Goal: Task Accomplishment & Management: Manage account settings

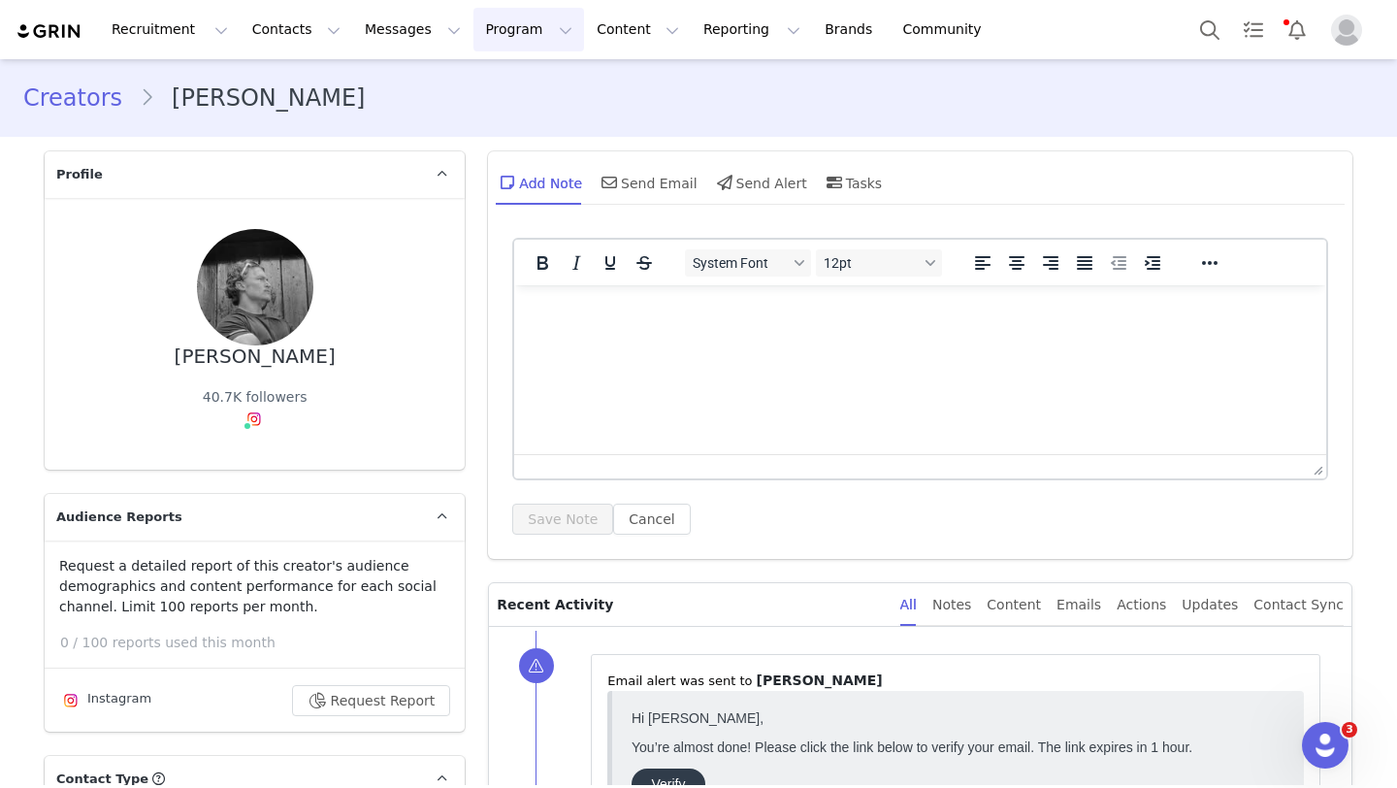
click at [485, 37] on button "Program Program" at bounding box center [528, 30] width 111 height 44
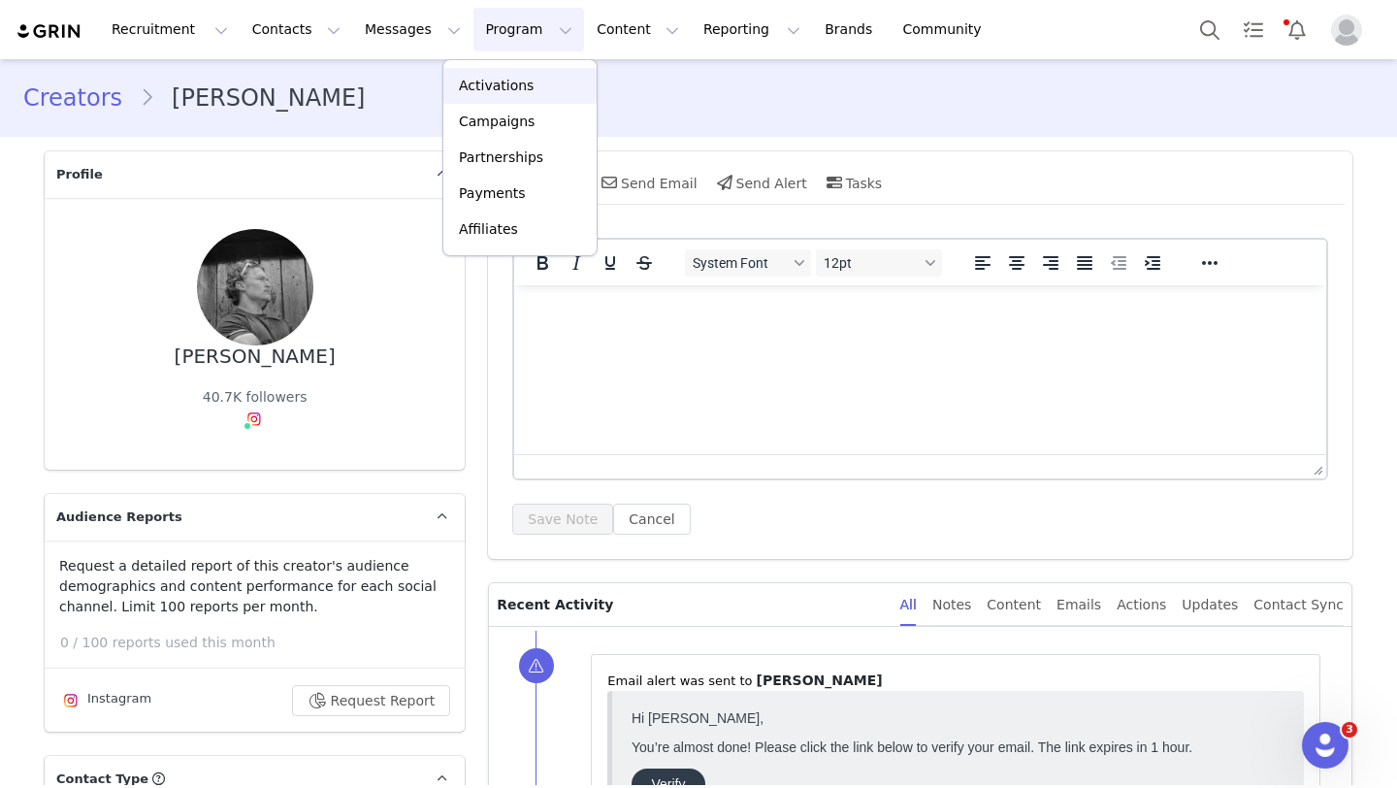
click at [500, 81] on p "Activations" at bounding box center [496, 86] width 75 height 20
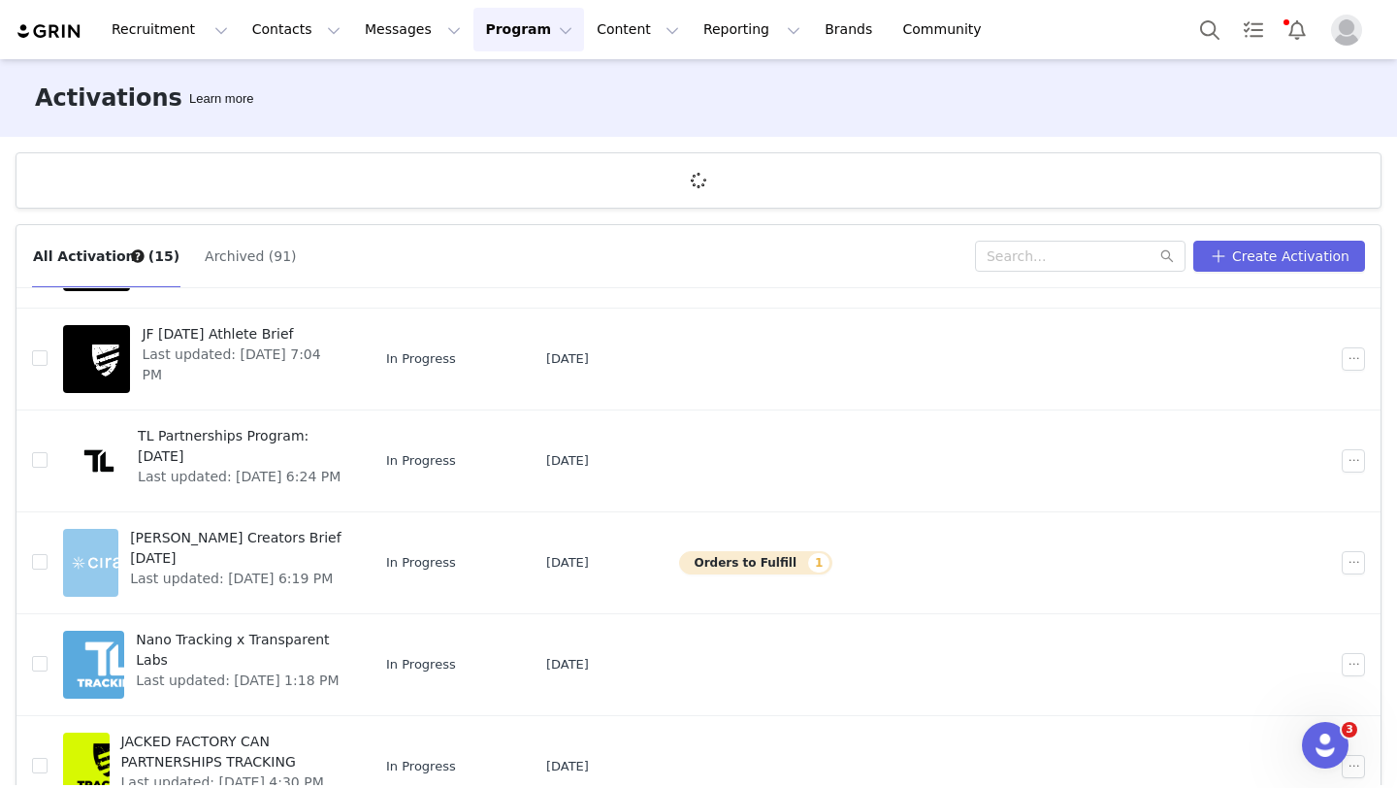
scroll to position [457, 0]
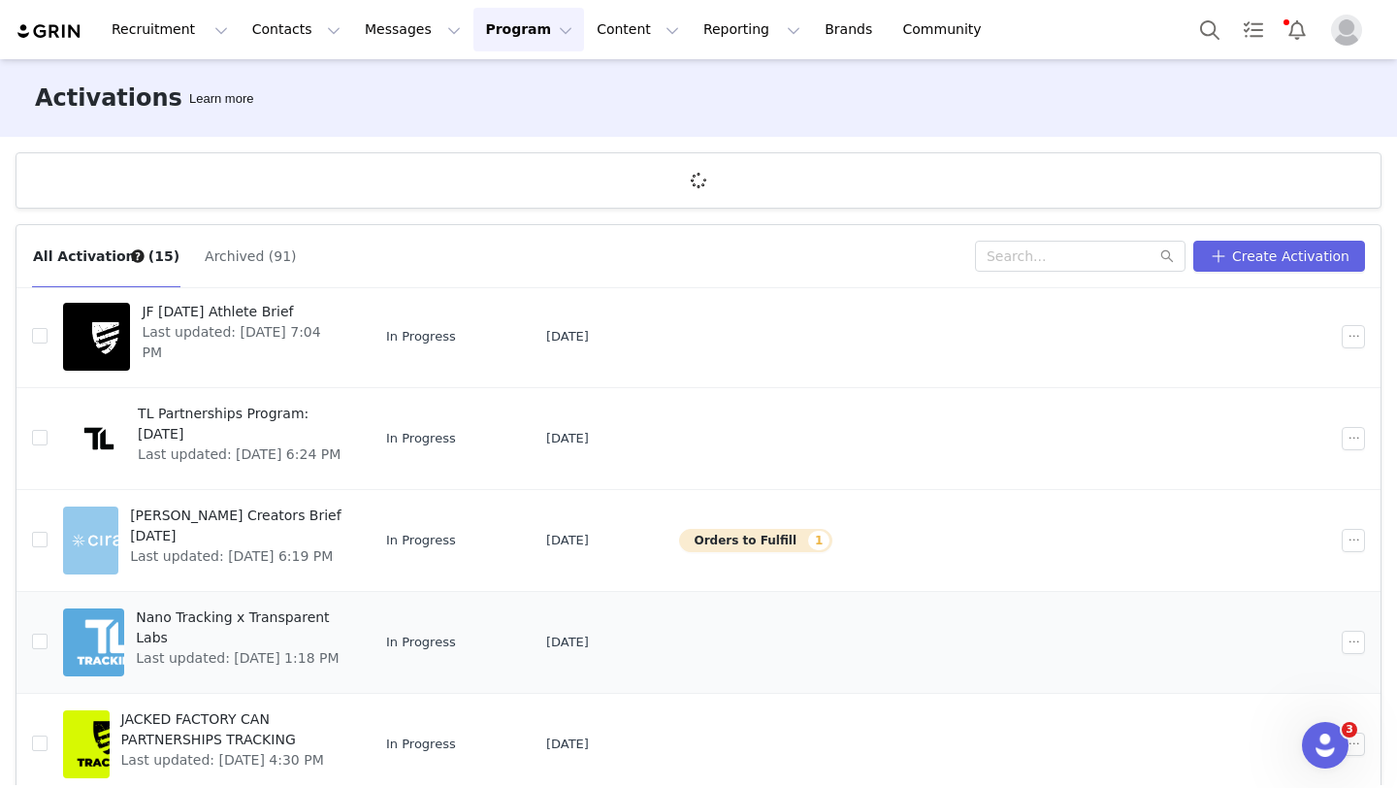
click at [259, 620] on span "Nano Tracking x Transparent Labs" at bounding box center [240, 627] width 208 height 41
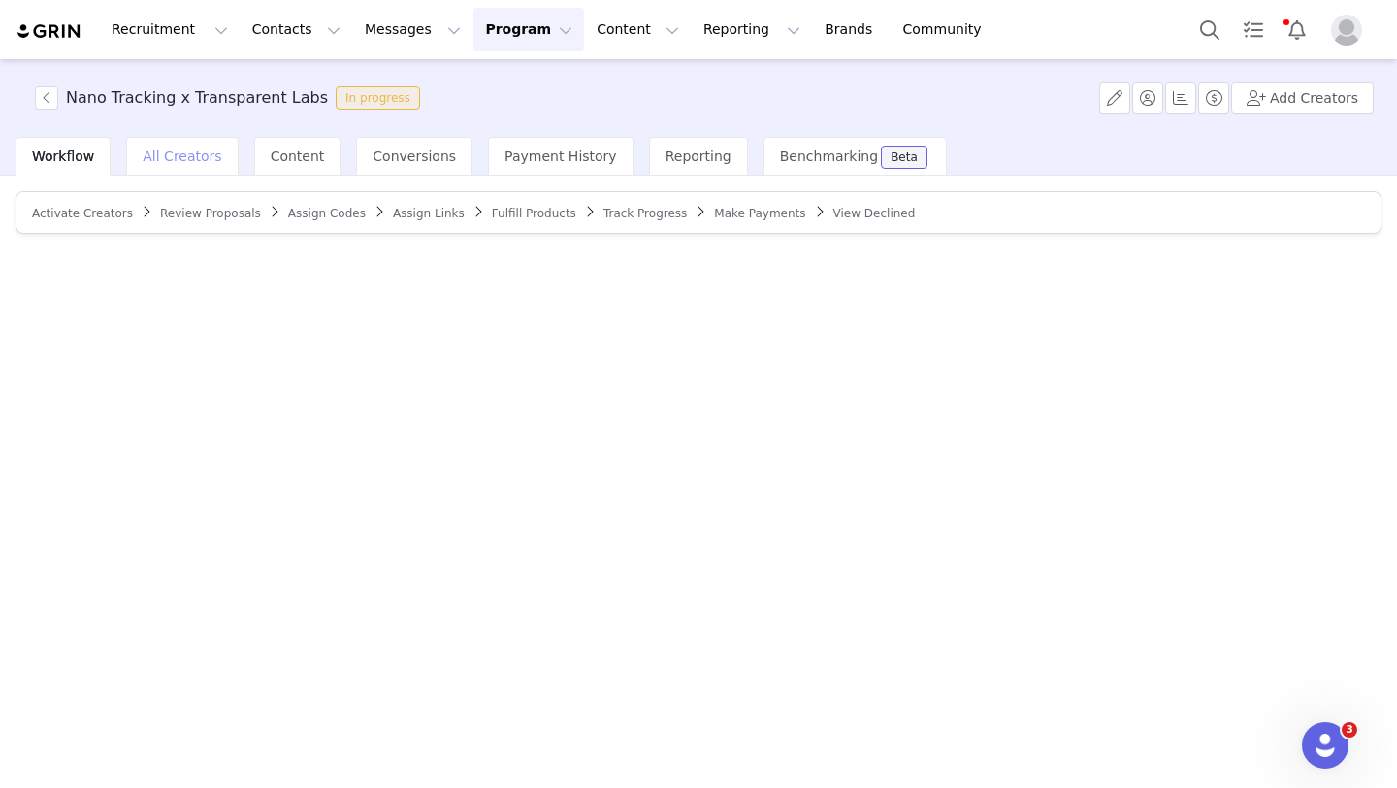
click at [185, 153] on span "All Creators" at bounding box center [182, 156] width 79 height 16
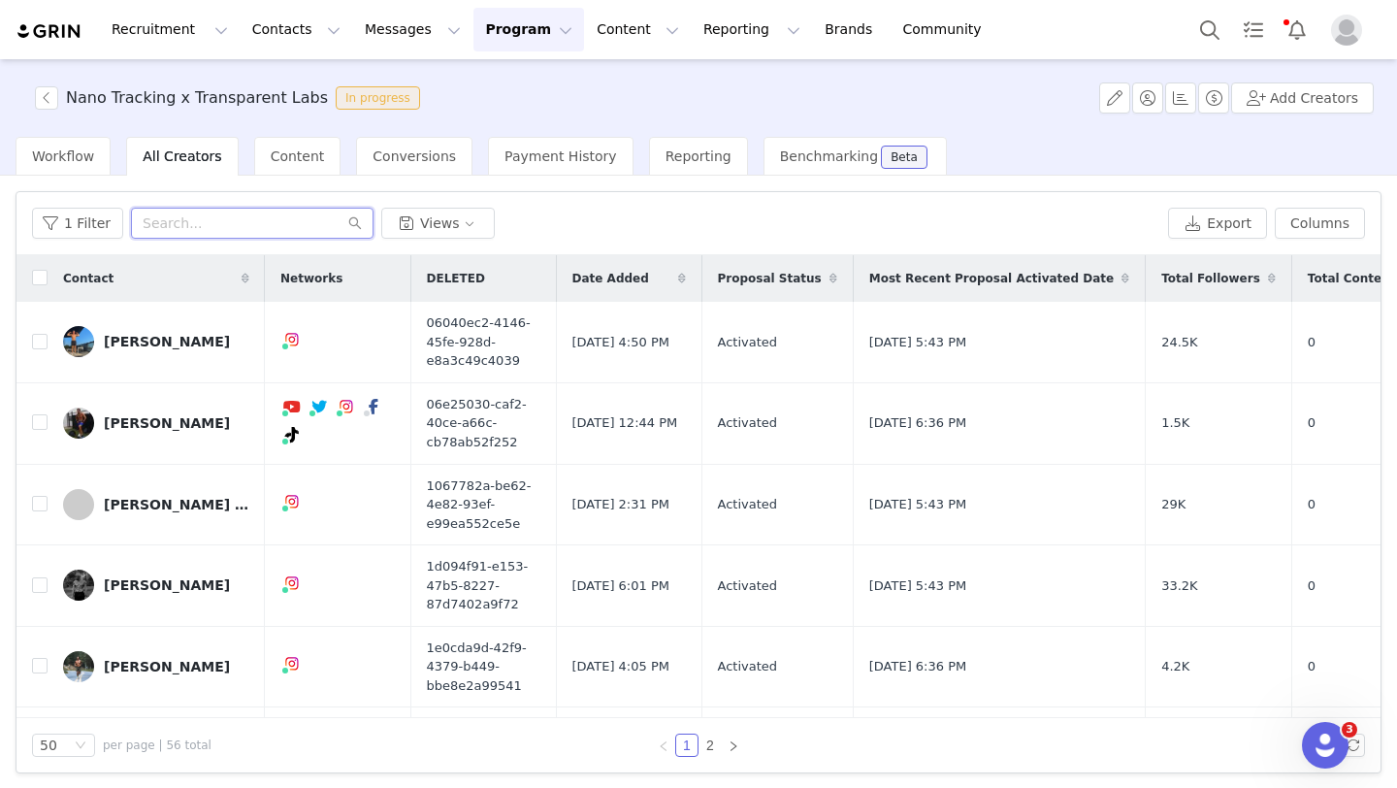
click at [249, 228] on input "text" at bounding box center [252, 223] width 242 height 31
click at [66, 161] on span "Workflow" at bounding box center [63, 156] width 62 height 16
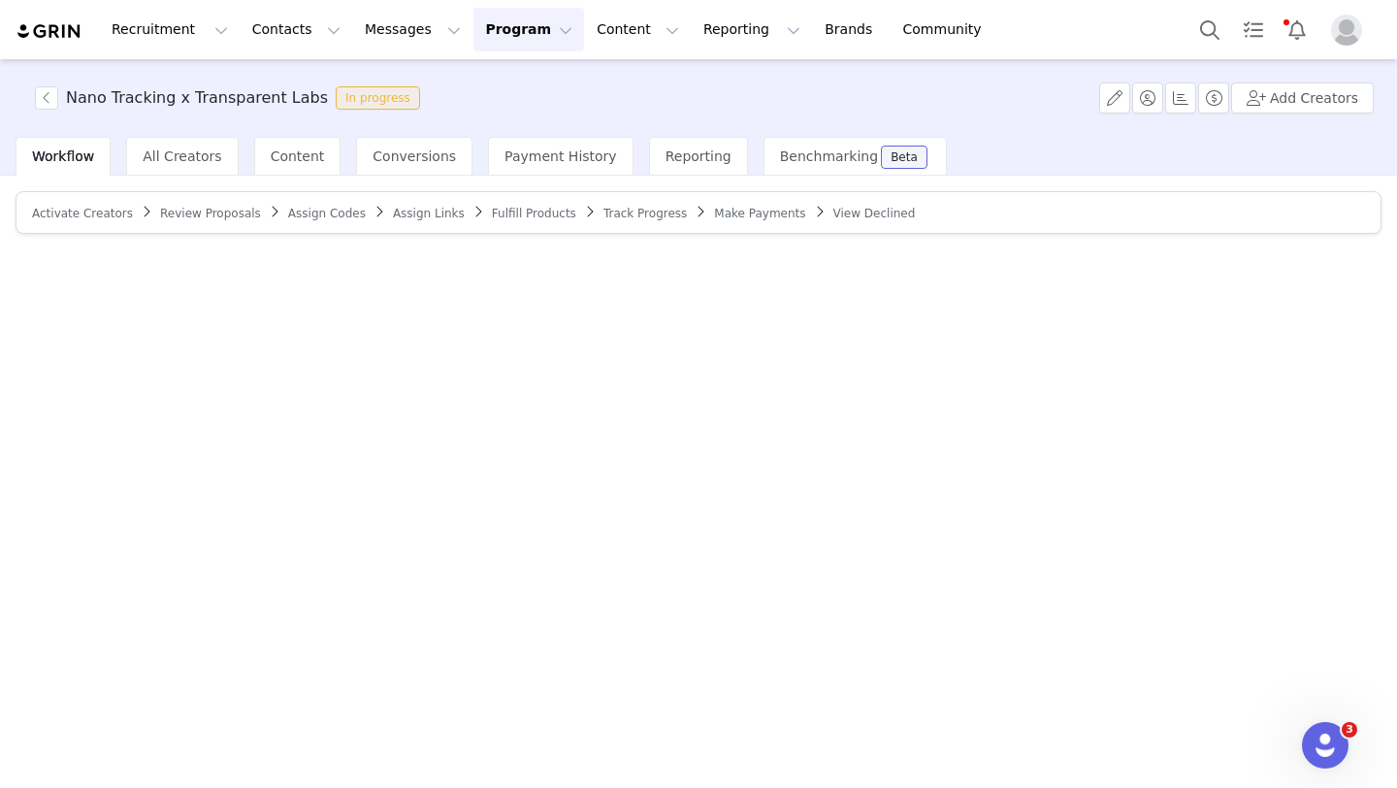
click at [93, 219] on div "Activate Creators" at bounding box center [82, 214] width 101 height 16
click at [89, 214] on span "Activate Creators" at bounding box center [82, 214] width 101 height 14
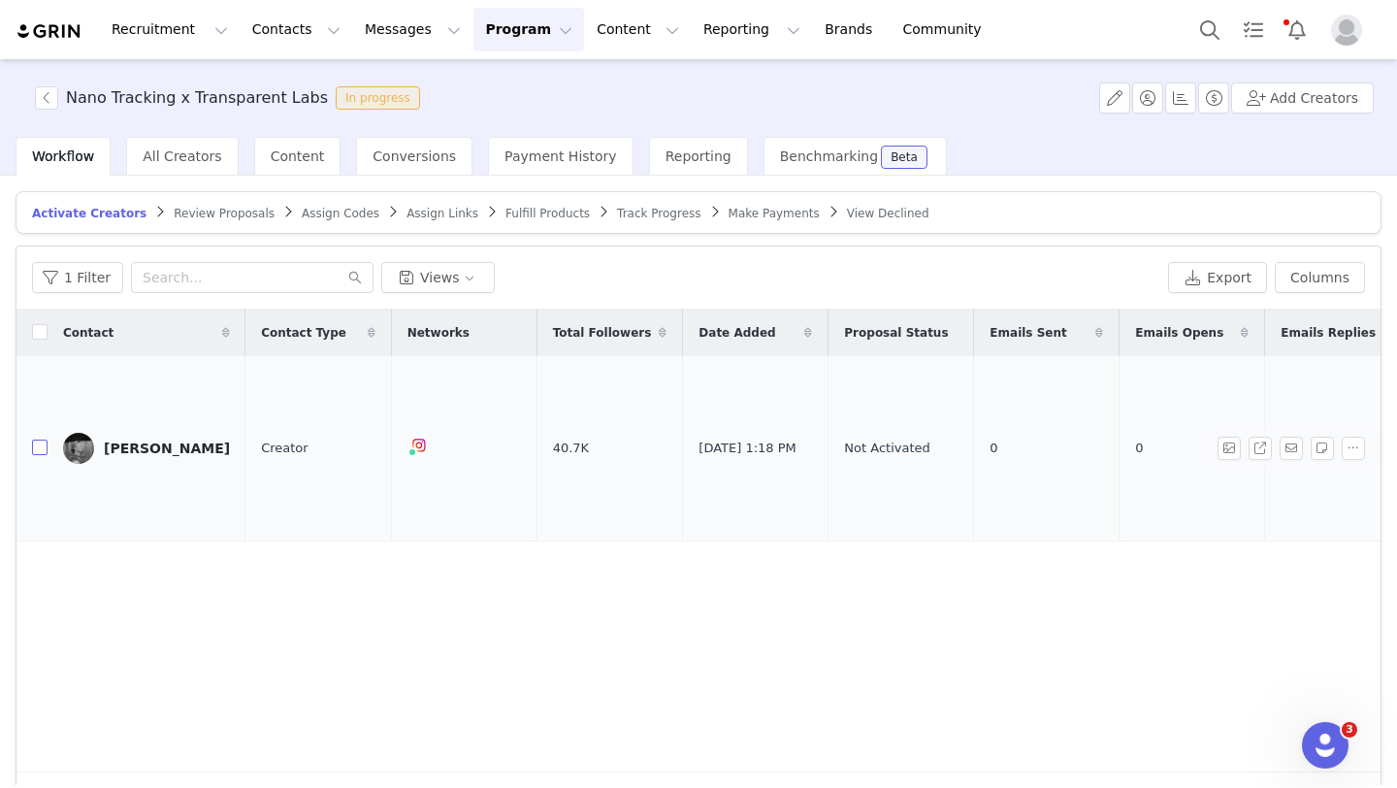
click at [39, 439] on input "checkbox" at bounding box center [40, 447] width 16 height 16
checkbox input "true"
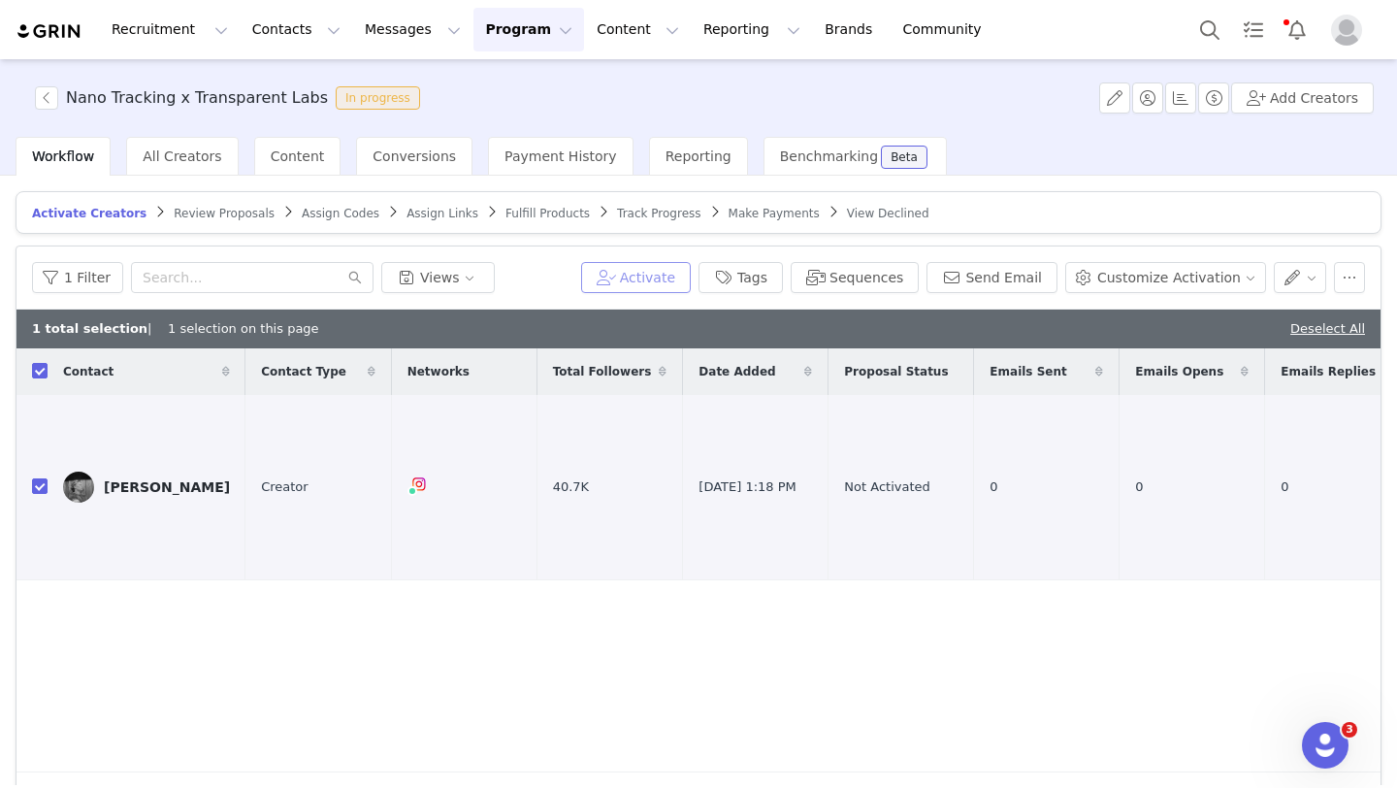
click at [680, 277] on button "Activate" at bounding box center [636, 277] width 110 height 31
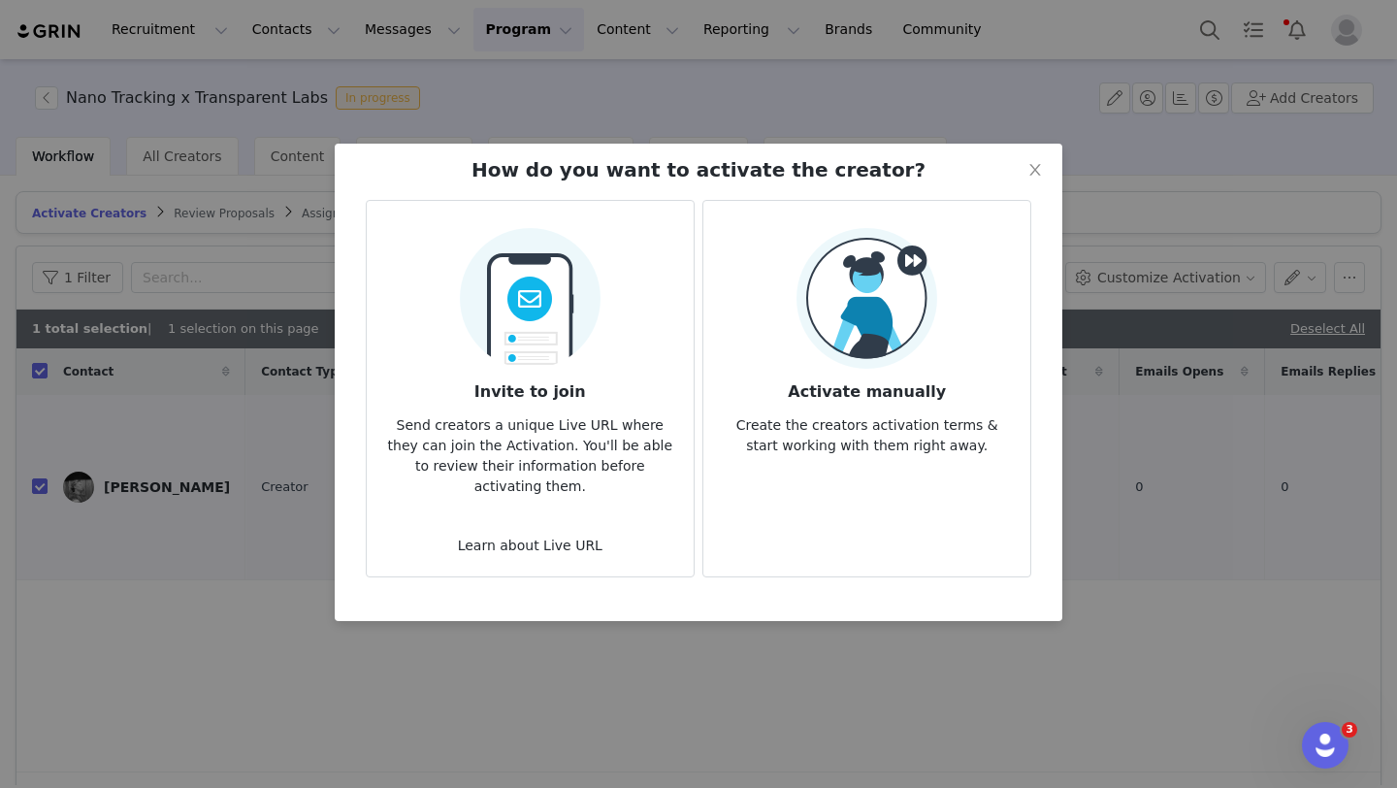
click at [861, 464] on article "Activate manually Create the creators activation terms & start working with the…" at bounding box center [866, 388] width 329 height 377
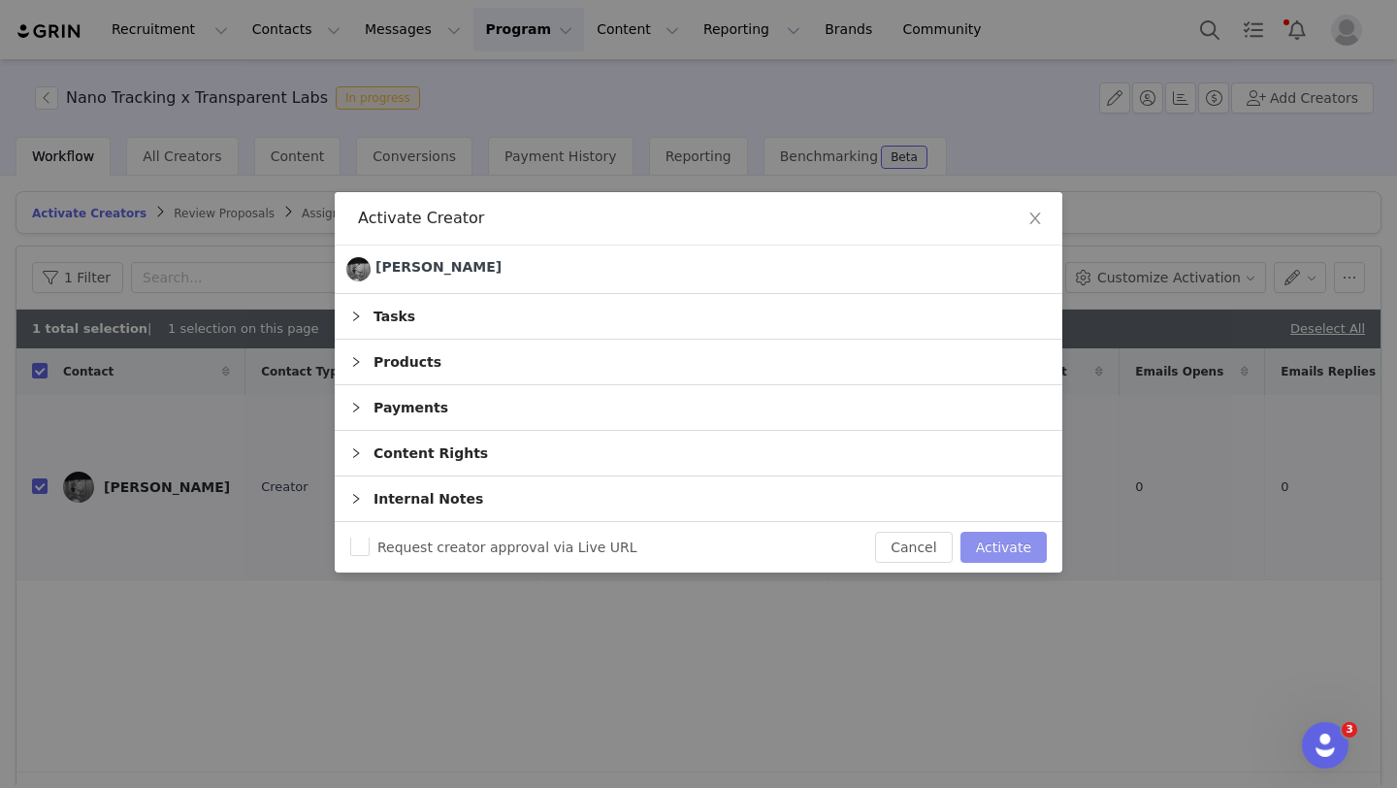
click at [994, 541] on button "Activate" at bounding box center [1003, 547] width 86 height 31
checkbox input "false"
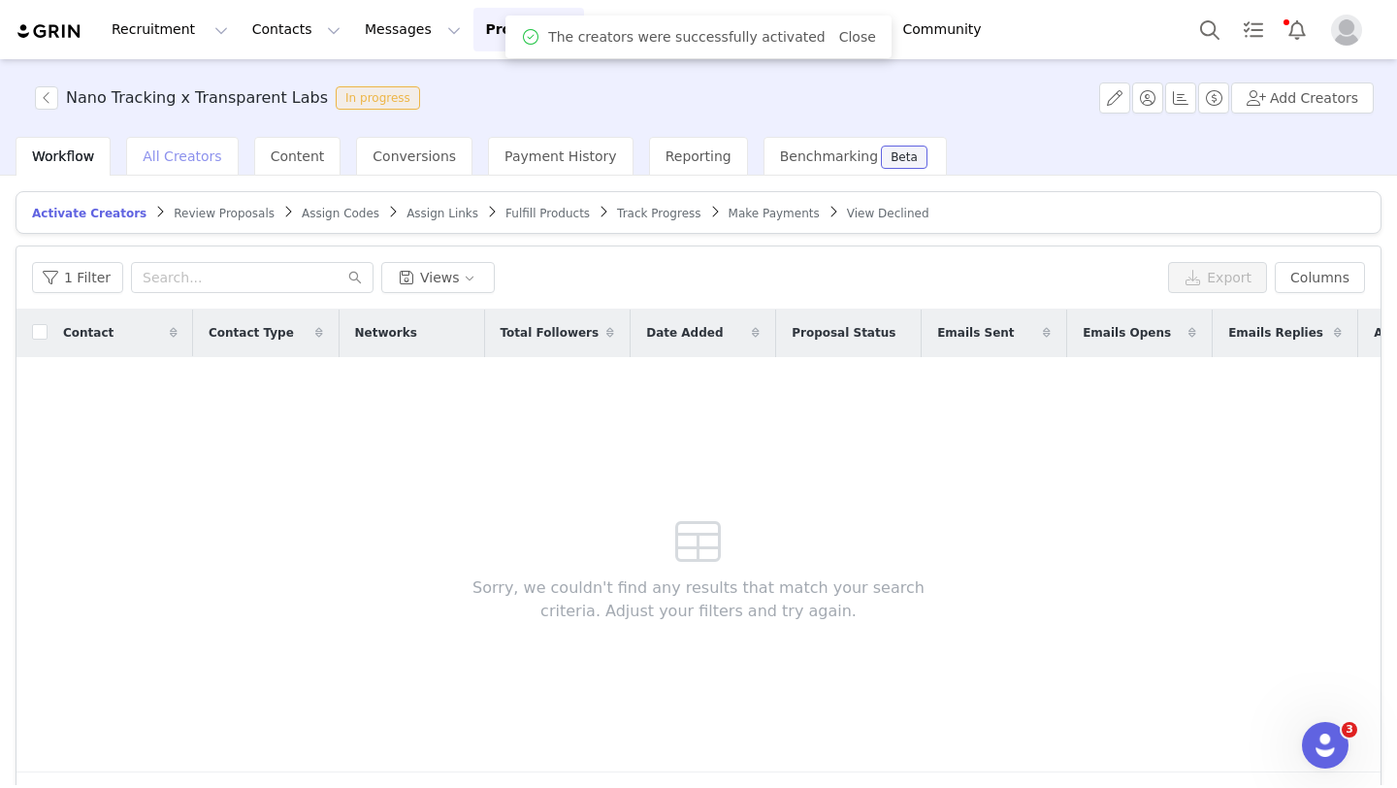
click at [178, 159] on span "All Creators" at bounding box center [182, 156] width 79 height 16
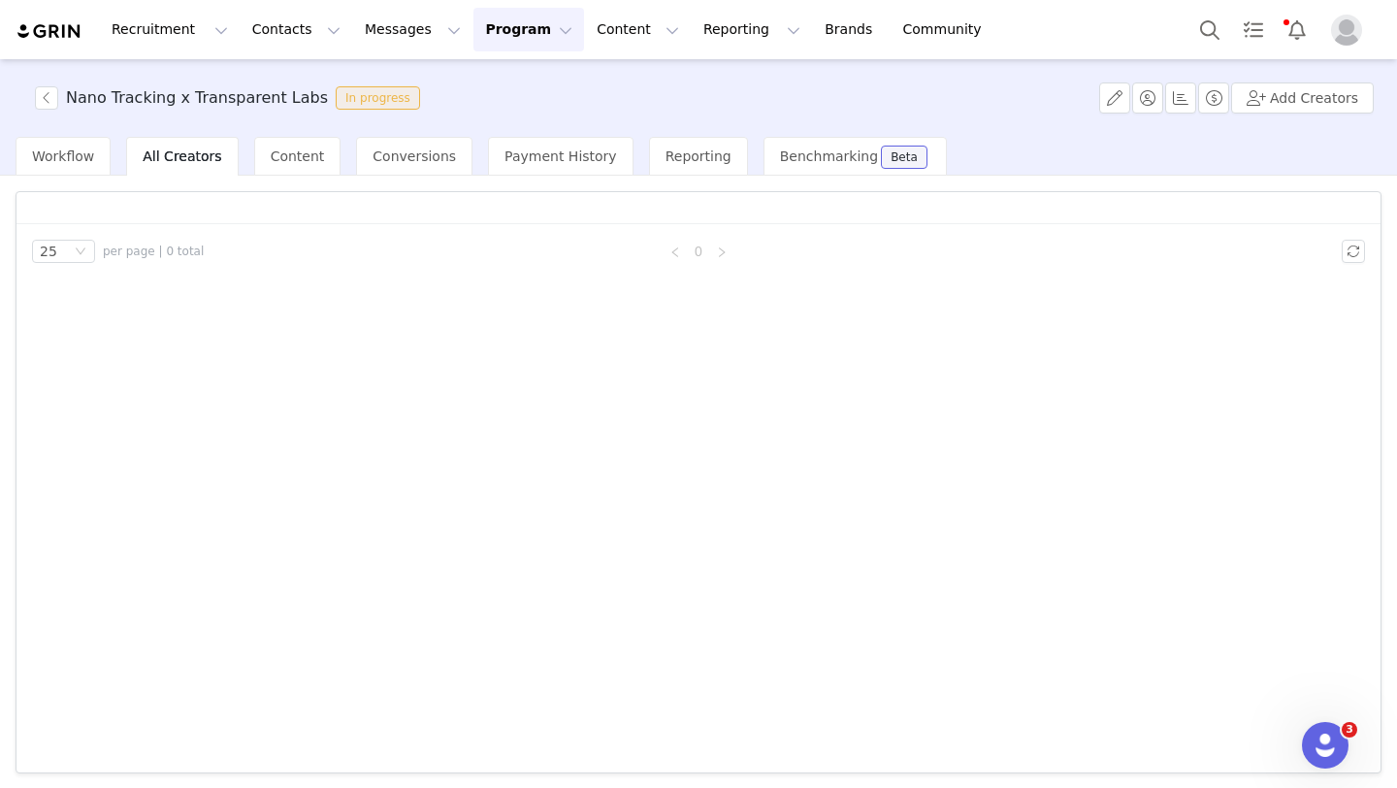
click at [190, 163] on span "All Creators" at bounding box center [182, 156] width 79 height 16
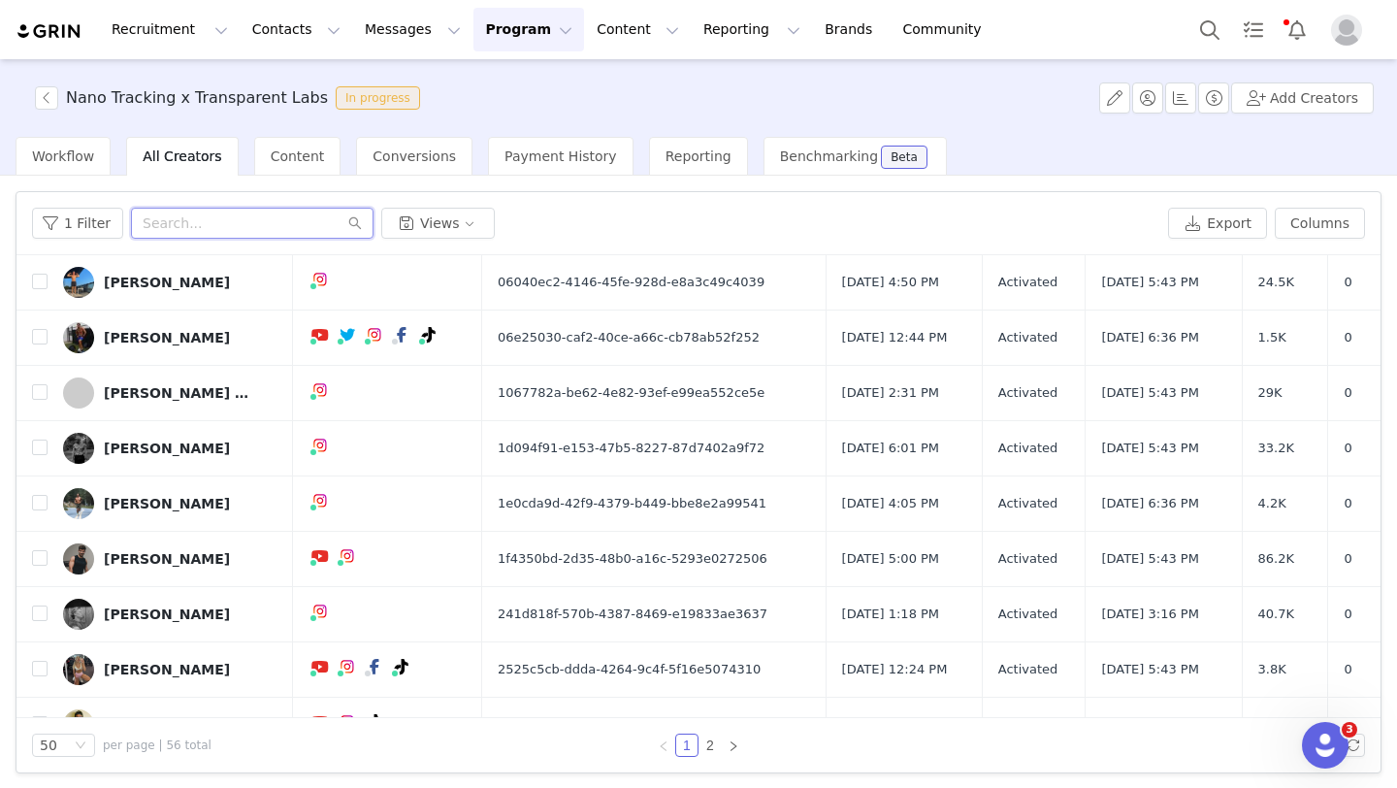
click at [195, 214] on input "text" at bounding box center [252, 223] width 242 height 31
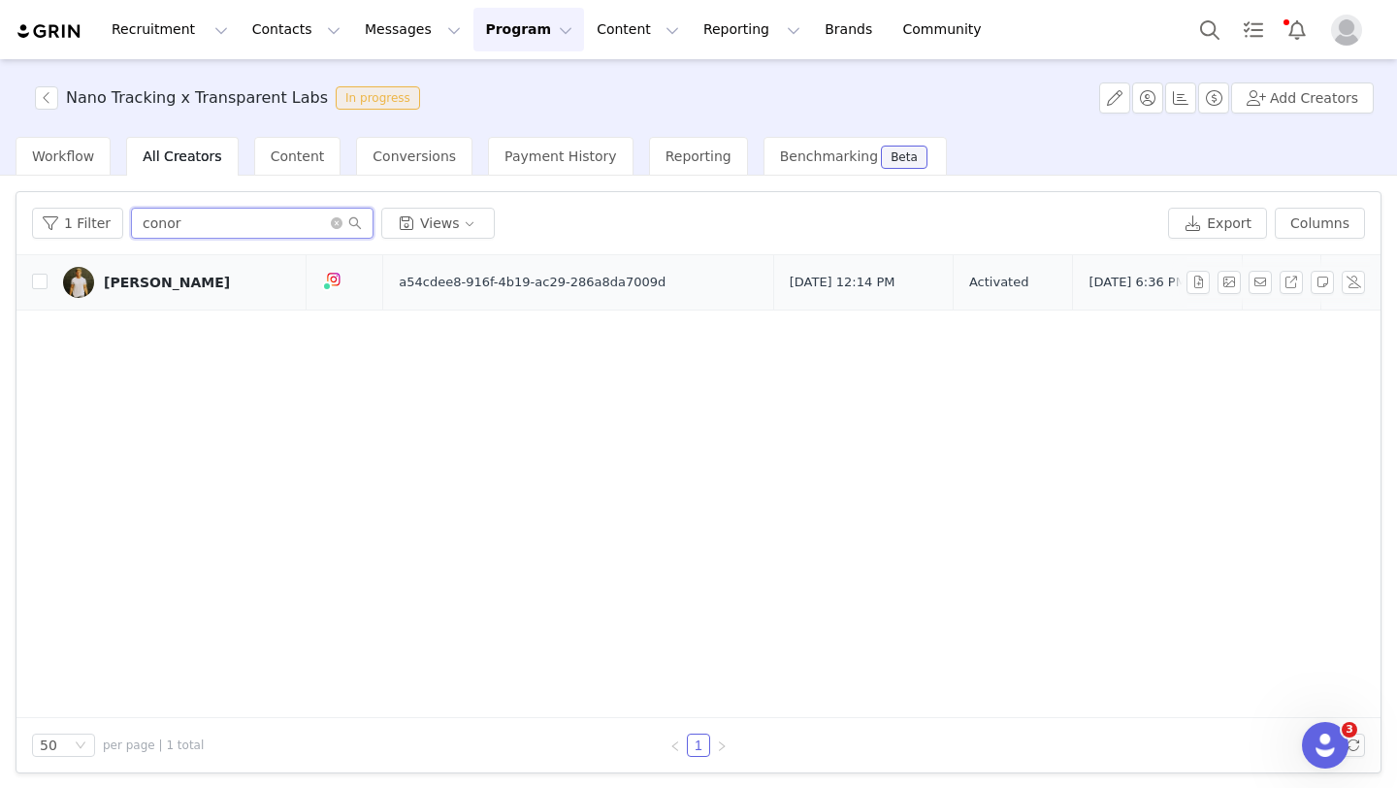
type input "conor"
click at [162, 284] on div "[PERSON_NAME]" at bounding box center [167, 282] width 126 height 16
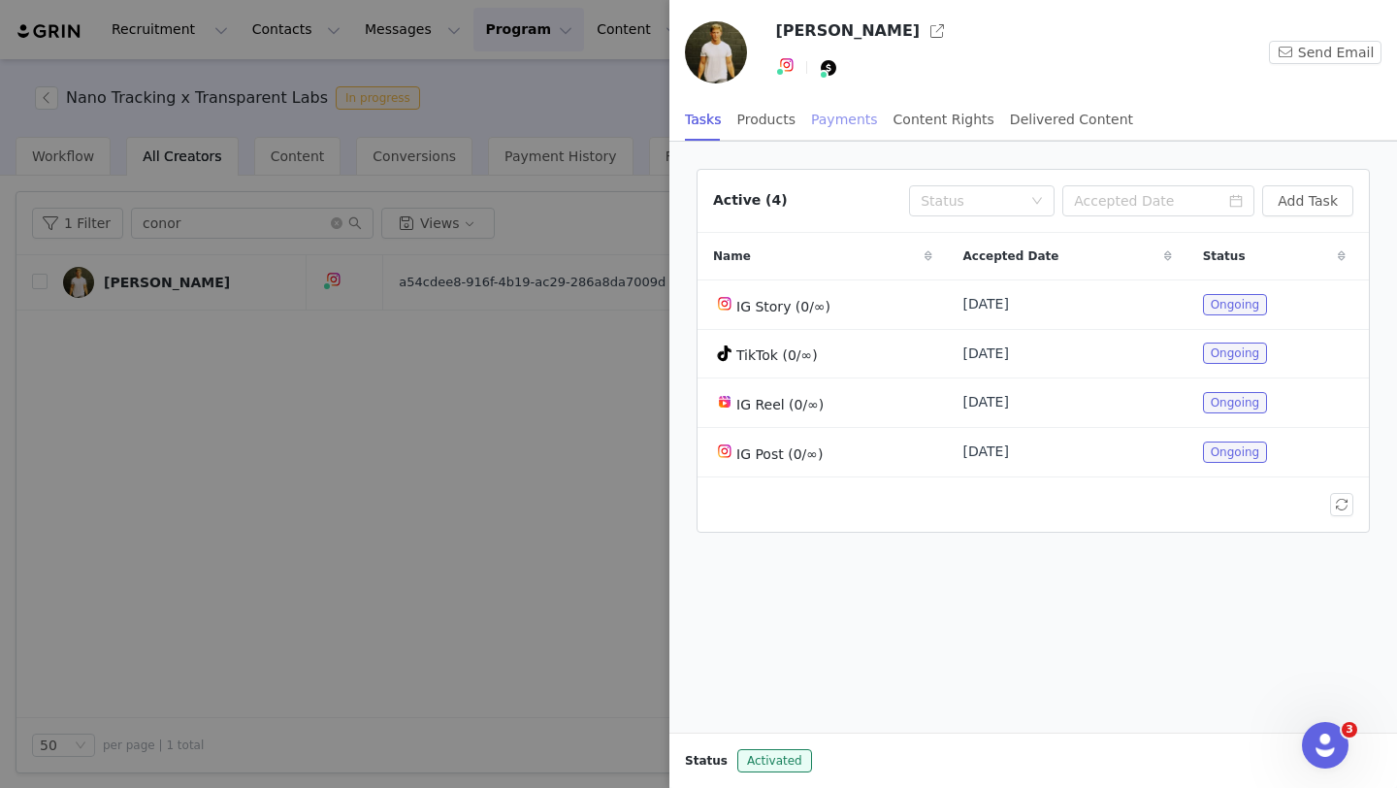
click at [831, 127] on div "Payments" at bounding box center [844, 120] width 67 height 44
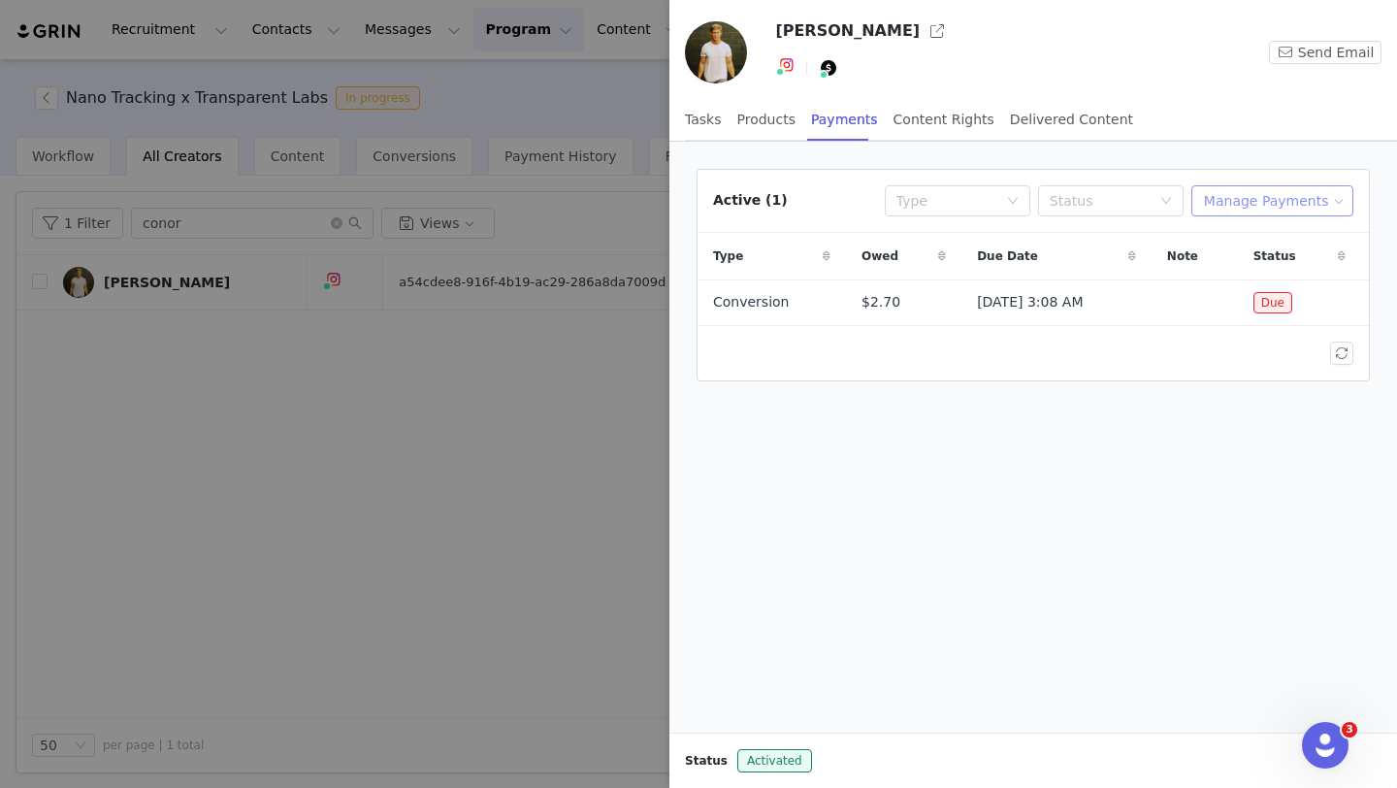
click at [1268, 214] on button "Manage Payments" at bounding box center [1272, 200] width 162 height 31
click at [1277, 269] on span "Add Payable" at bounding box center [1277, 270] width 83 height 21
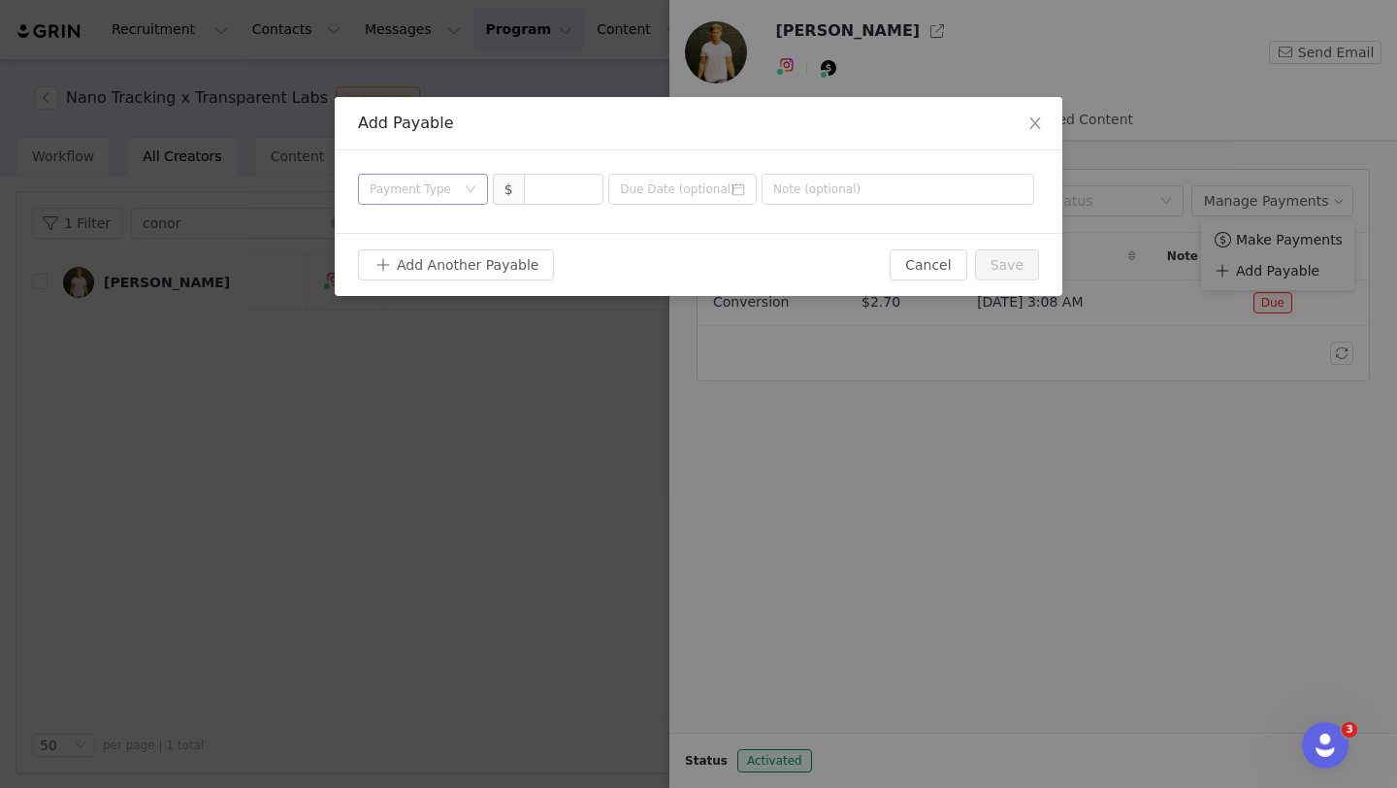
click at [440, 186] on div "Payment Type" at bounding box center [412, 188] width 85 height 19
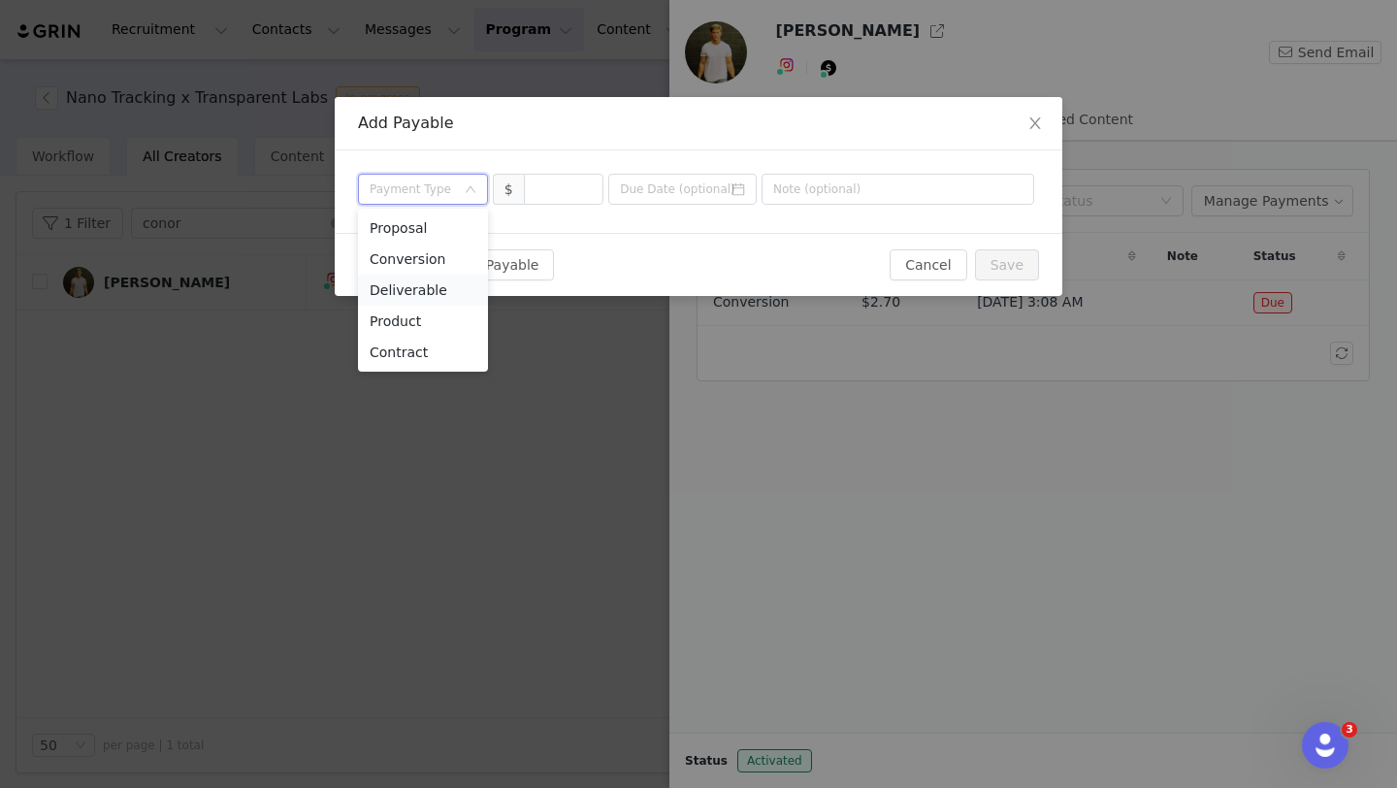
click at [430, 292] on li "Deliverable" at bounding box center [423, 289] width 130 height 31
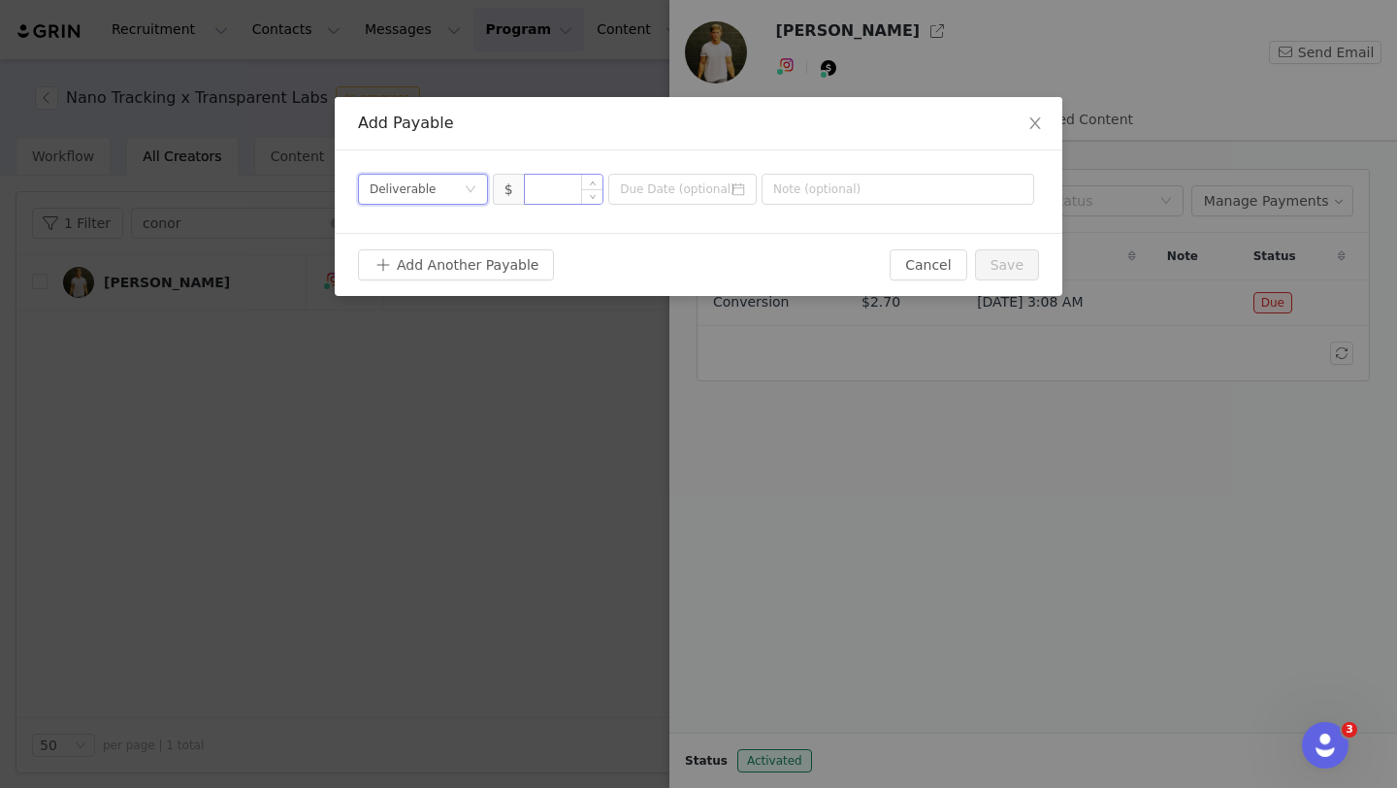
click at [558, 185] on input at bounding box center [564, 189] width 79 height 29
type input "200"
click at [652, 186] on input at bounding box center [682, 189] width 148 height 31
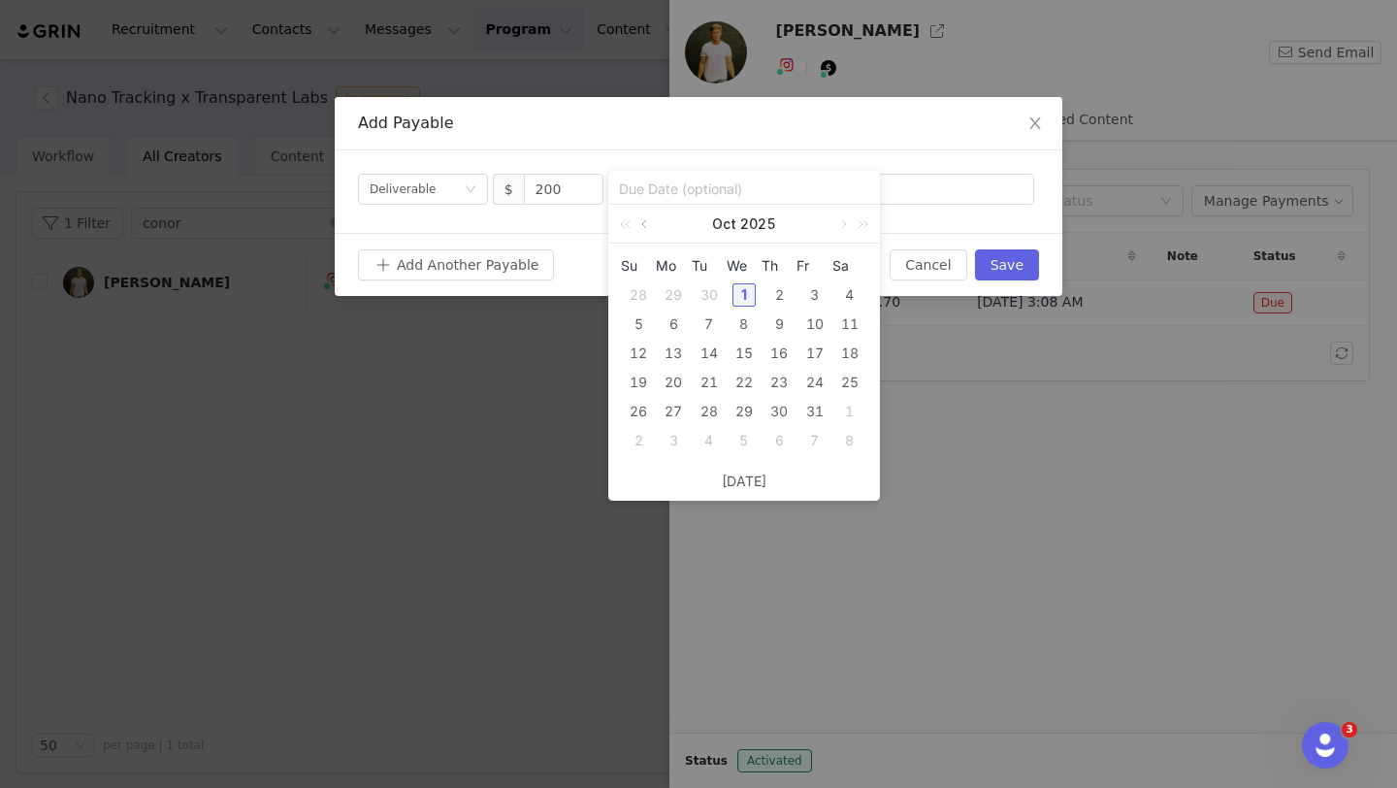
click at [644, 219] on link at bounding box center [645, 224] width 17 height 39
click at [741, 379] on div "24" at bounding box center [743, 382] width 23 height 23
type input "[DATE]"
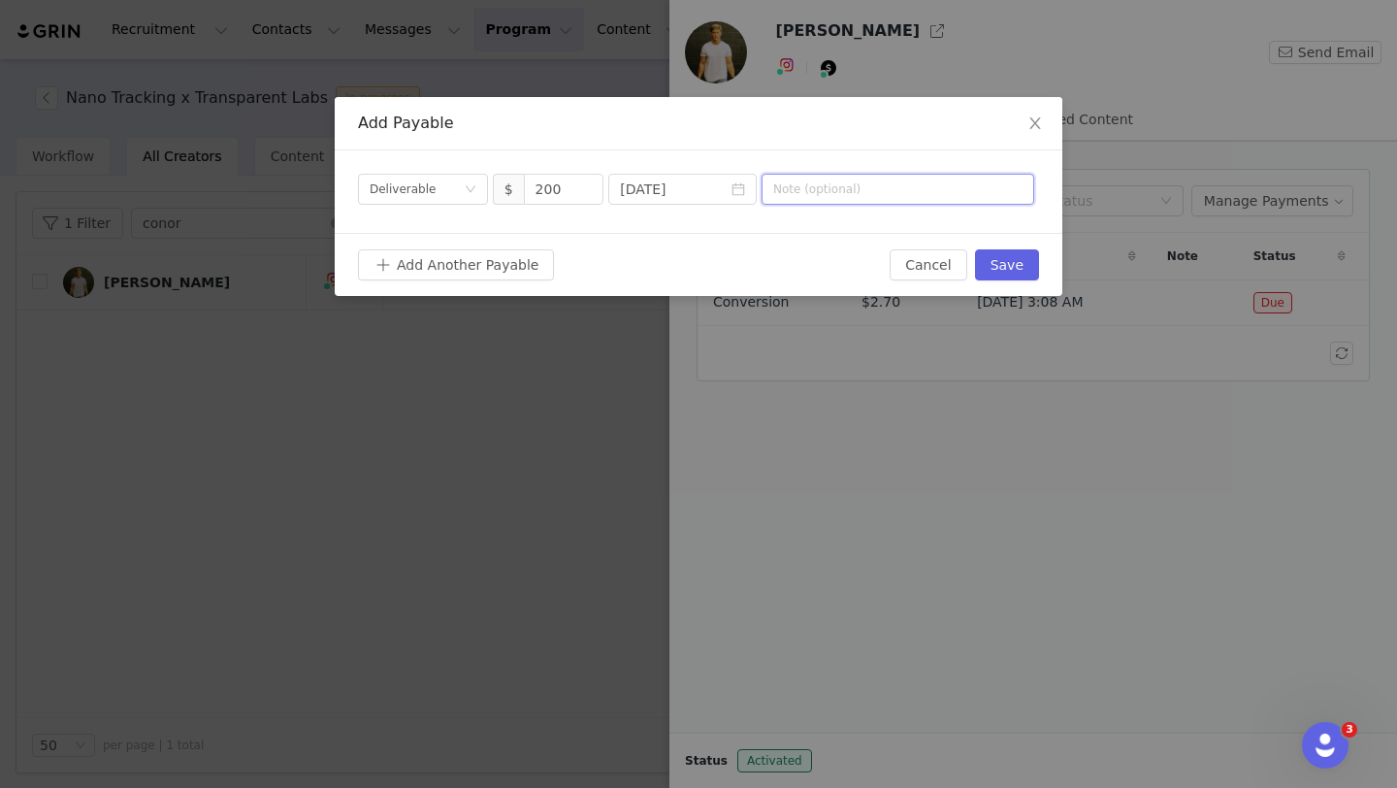
click at [847, 187] on input "text" at bounding box center [897, 189] width 273 height 31
type input "Paid Ad - Protein+ Bar"
click at [1009, 264] on button "Save" at bounding box center [1007, 264] width 64 height 31
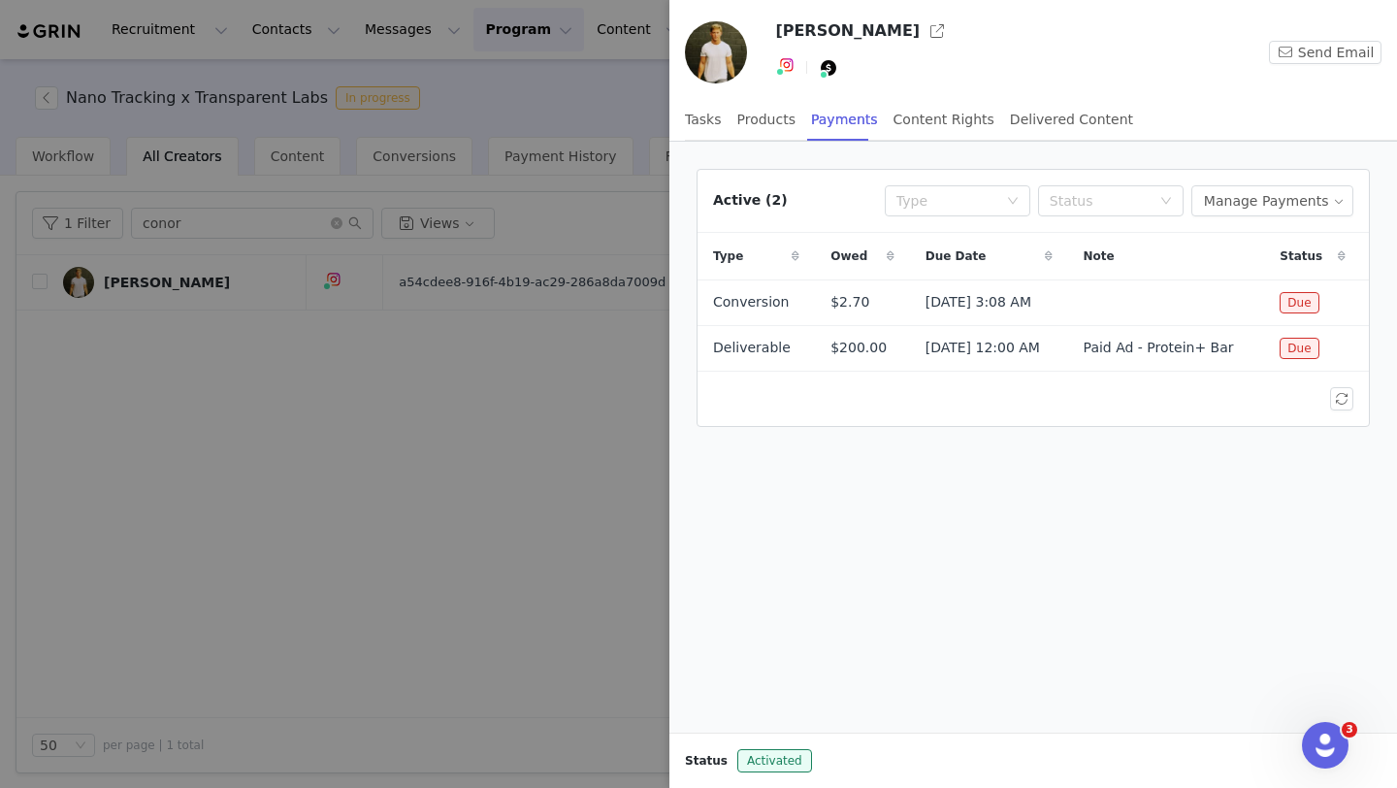
click at [487, 392] on div at bounding box center [698, 394] width 1397 height 788
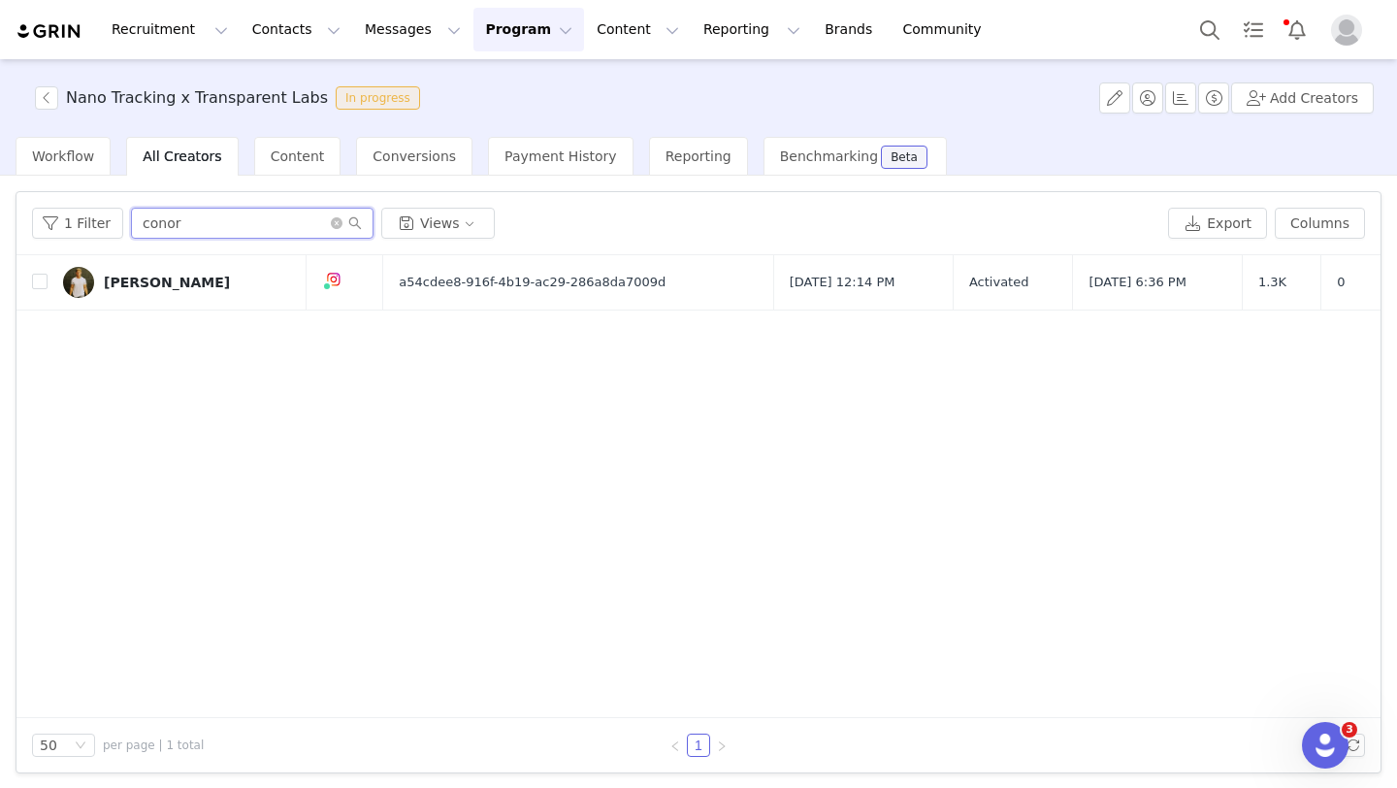
click at [220, 227] on input "conor" at bounding box center [252, 223] width 242 height 31
type input "c"
type input "[PERSON_NAME] mar"
click at [136, 282] on div "[PERSON_NAME]" at bounding box center [167, 282] width 126 height 16
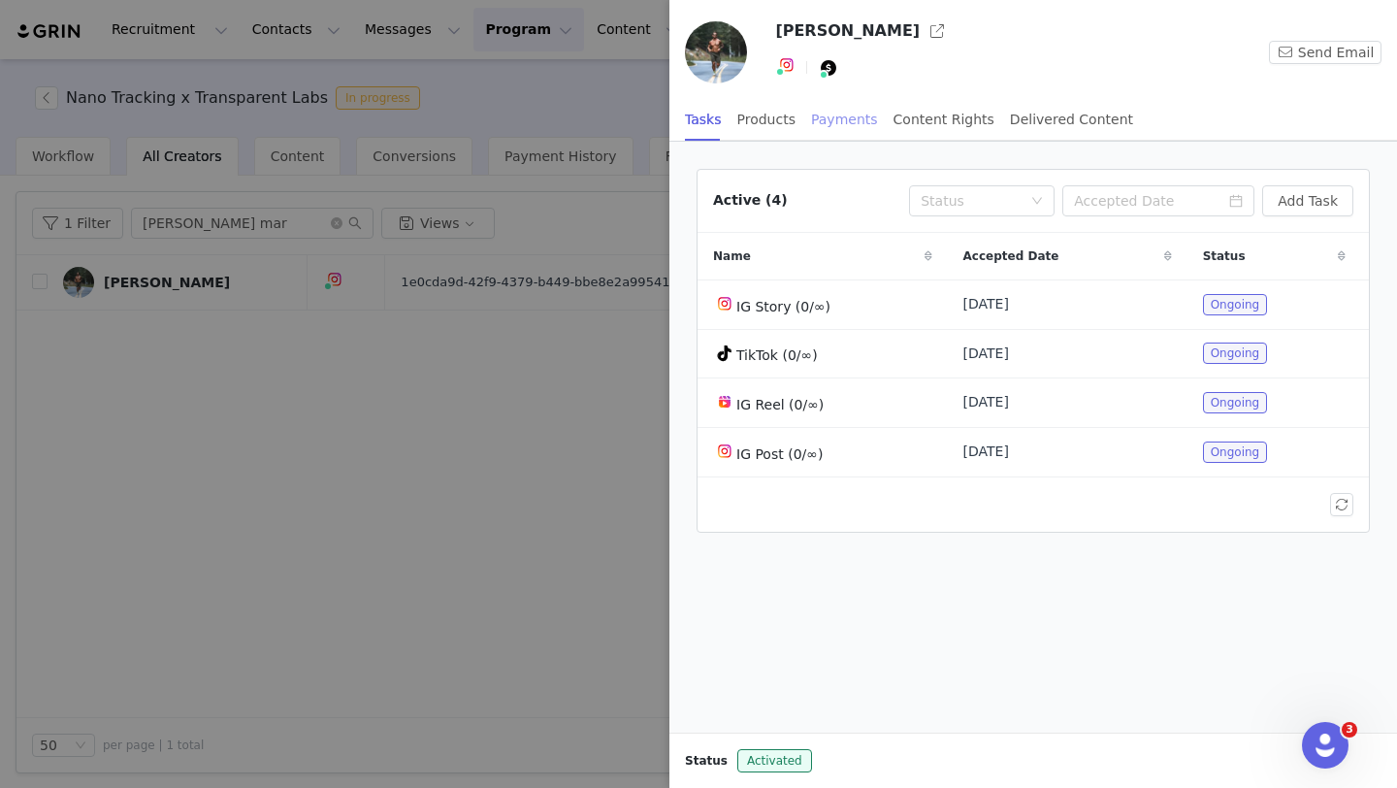
click at [853, 116] on div "Payments" at bounding box center [844, 120] width 67 height 44
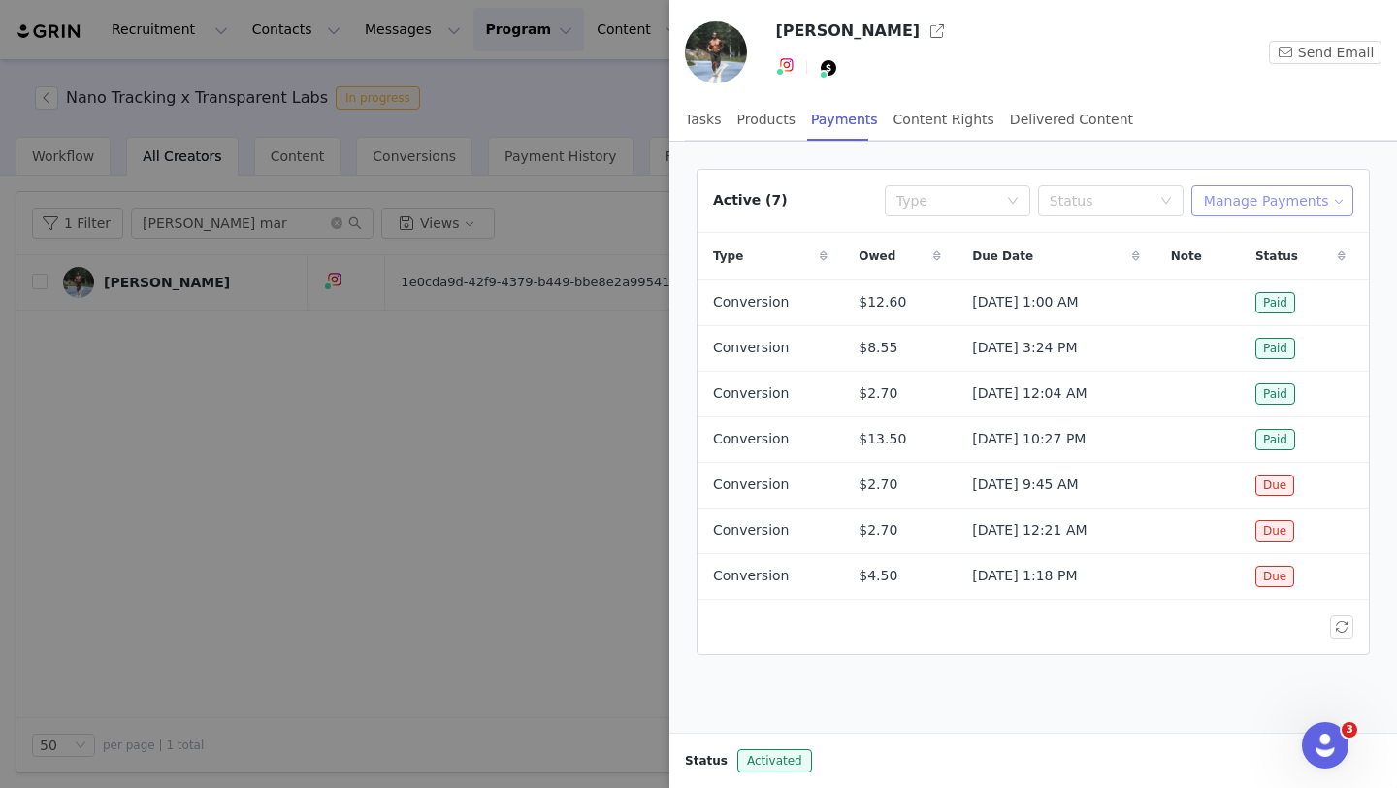
click at [1249, 188] on button "Manage Payments" at bounding box center [1272, 200] width 162 height 31
click at [1277, 270] on span "Add Payable" at bounding box center [1277, 270] width 83 height 21
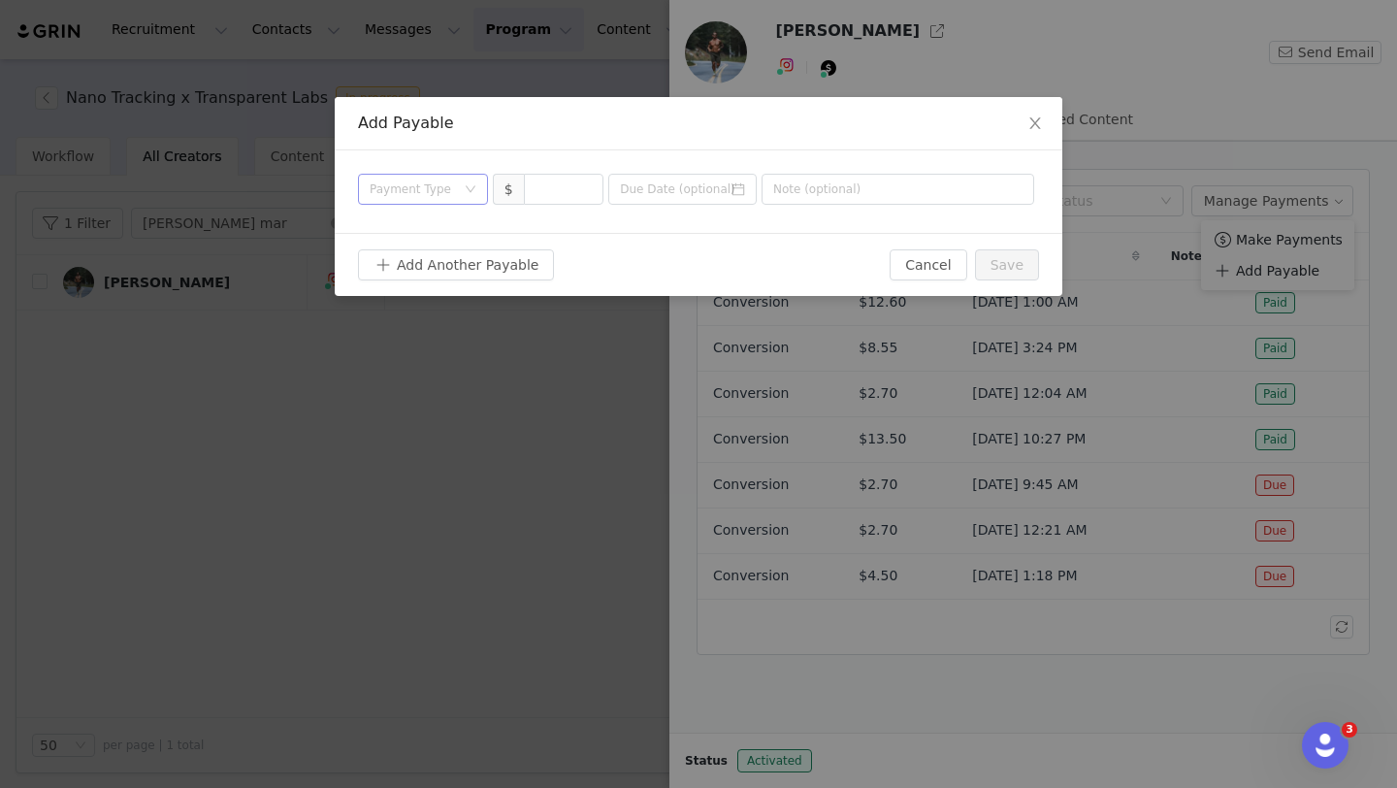
click at [438, 196] on div "Payment Type" at bounding box center [412, 188] width 85 height 19
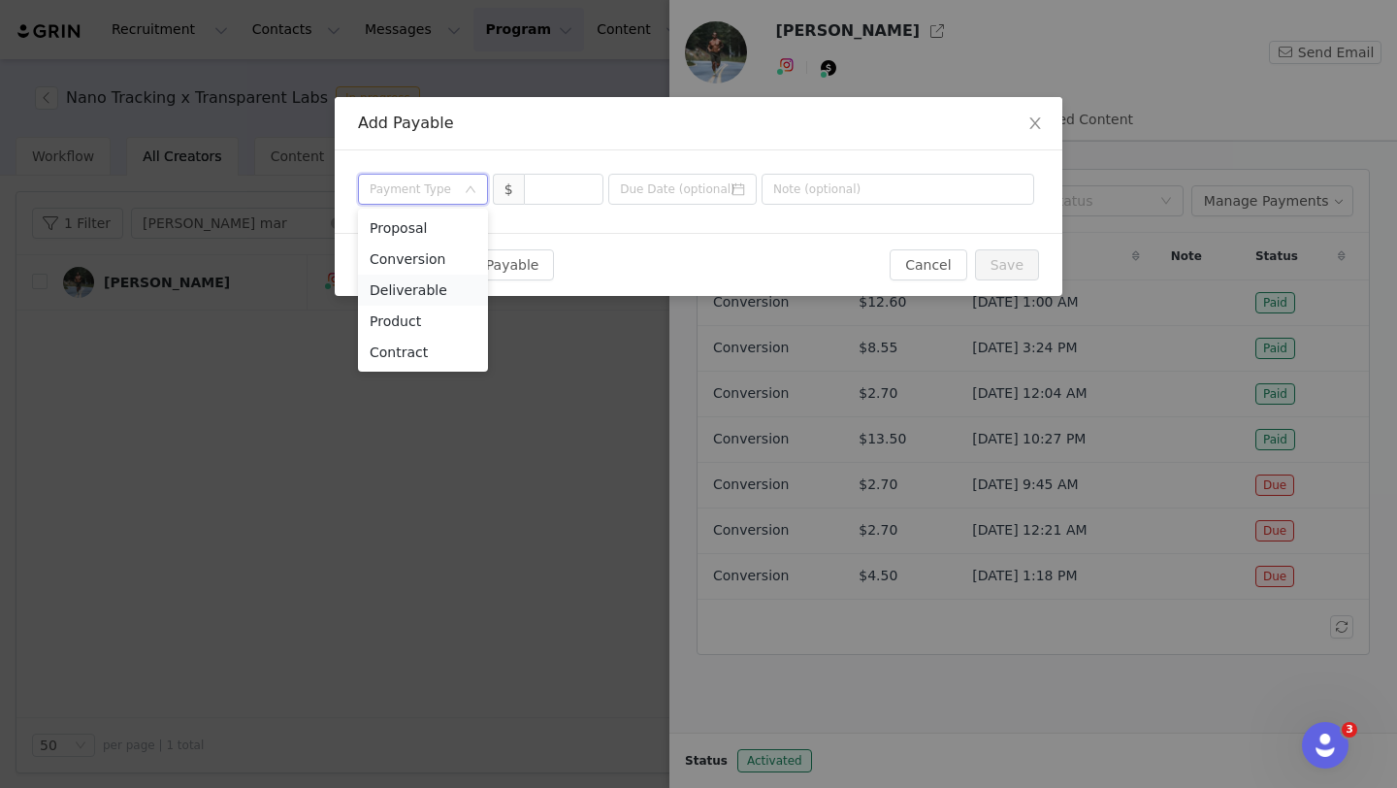
click at [445, 291] on li "Deliverable" at bounding box center [423, 289] width 130 height 31
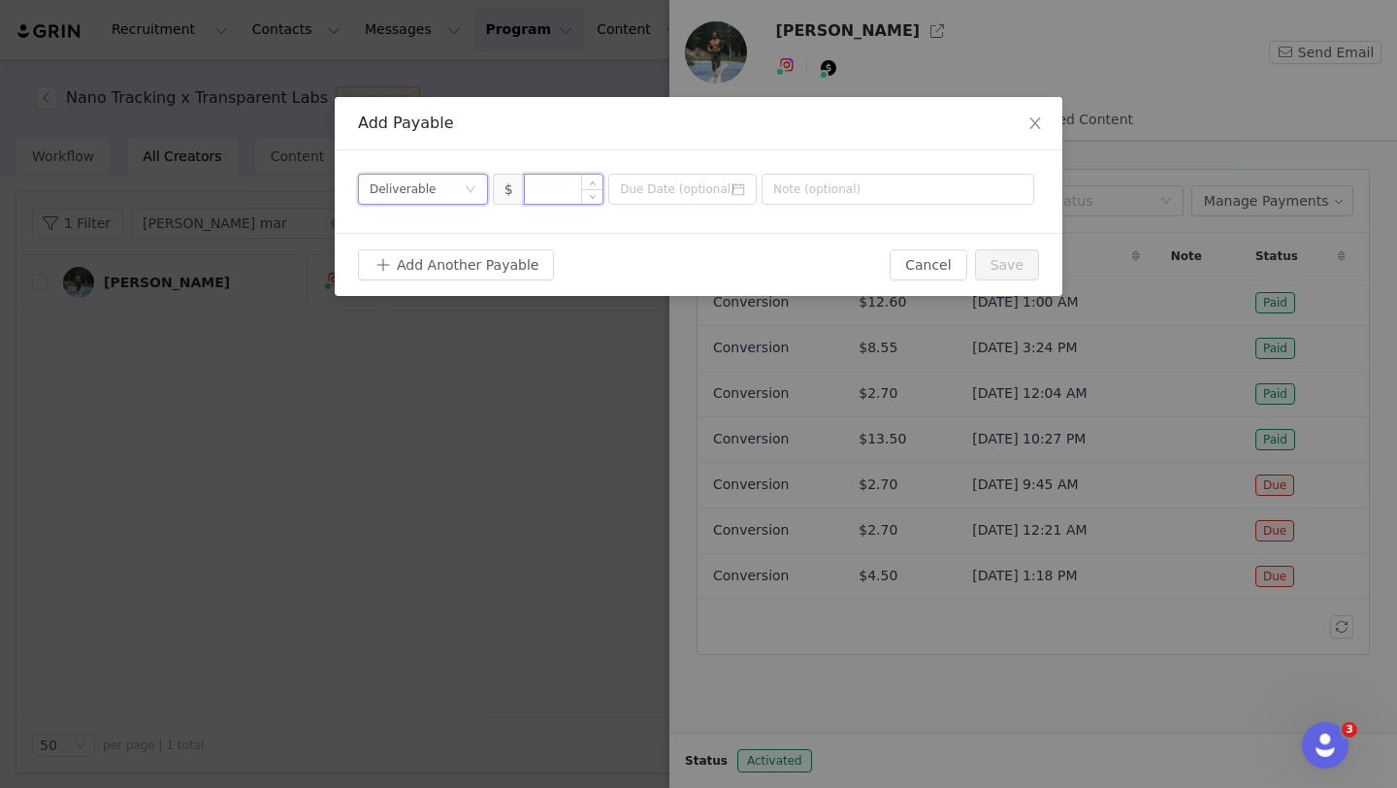
click at [540, 188] on input at bounding box center [564, 189] width 79 height 29
type input "200"
click at [654, 178] on input at bounding box center [682, 189] width 148 height 31
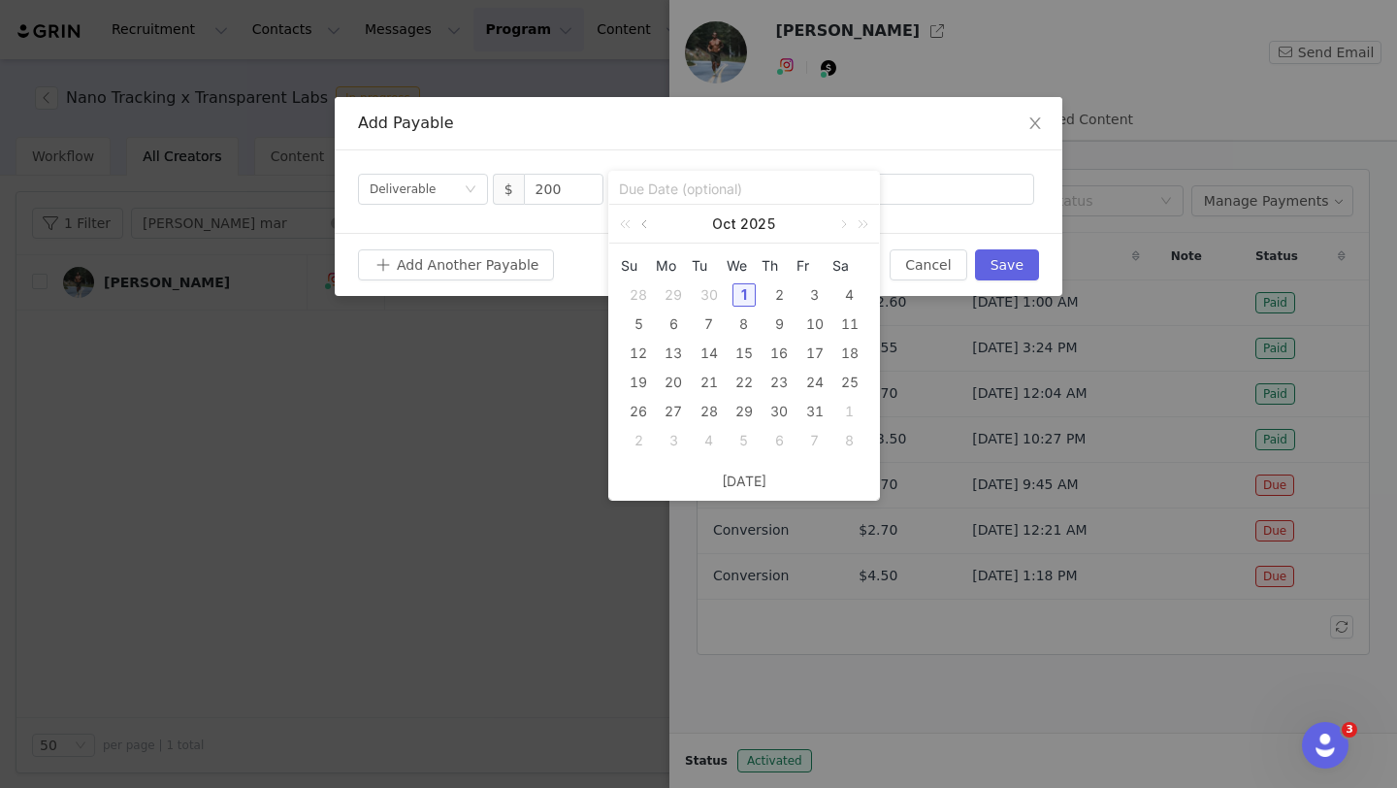
click at [649, 226] on link at bounding box center [645, 224] width 17 height 39
click at [741, 385] on div "24" at bounding box center [743, 382] width 23 height 23
type input "[DATE]"
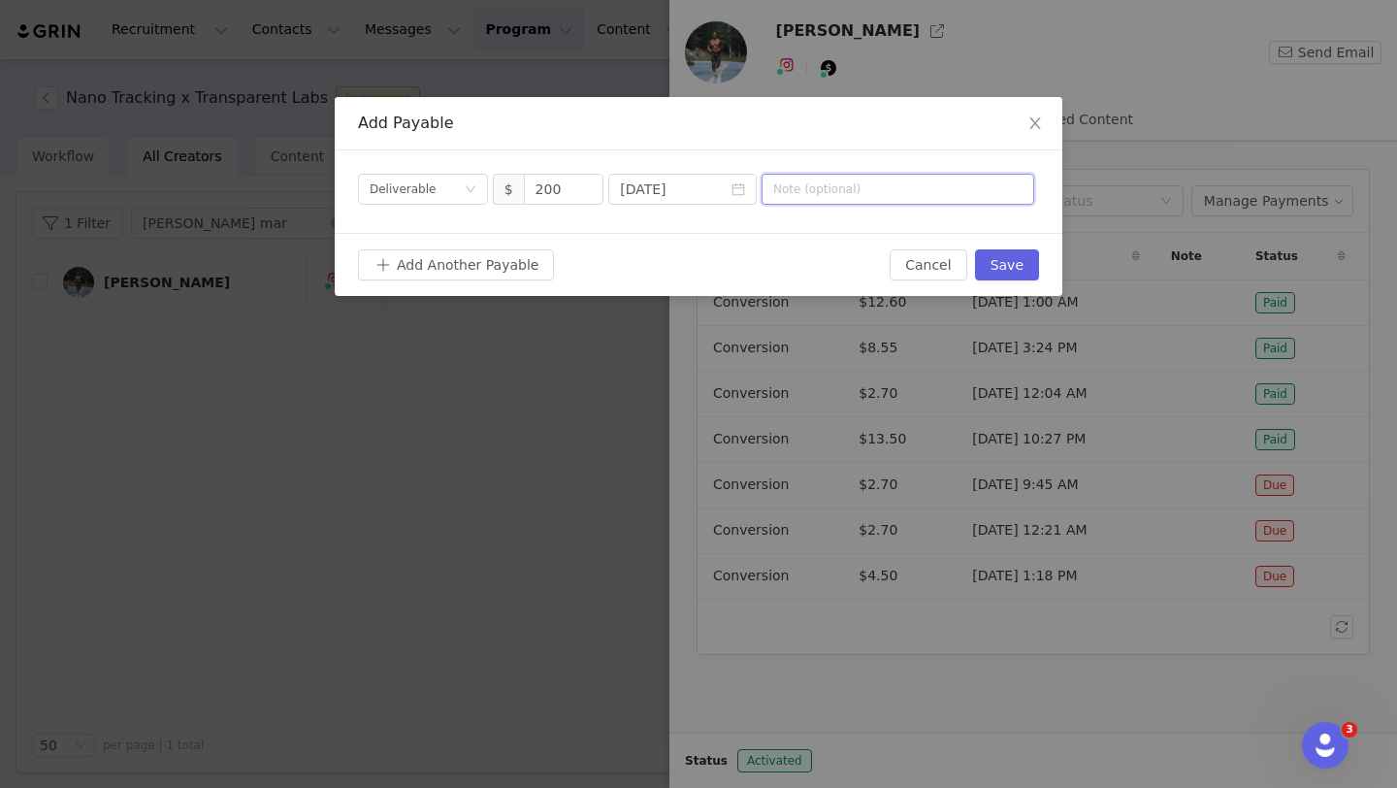
click at [821, 182] on input "text" at bounding box center [897, 189] width 273 height 31
type input "Paid Ad - Protein+ Bar"
click at [1016, 257] on button "Save" at bounding box center [1007, 264] width 64 height 31
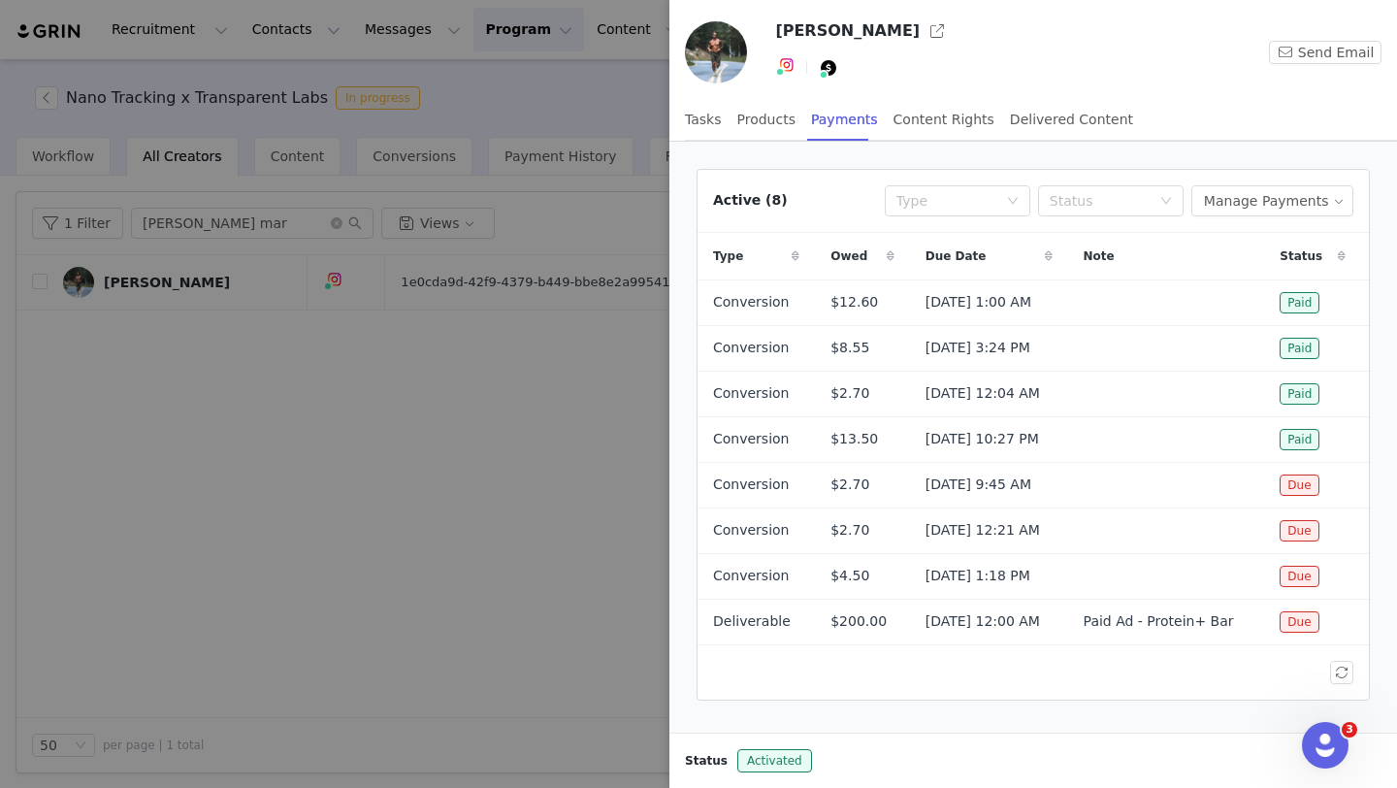
click at [578, 437] on div at bounding box center [698, 394] width 1397 height 788
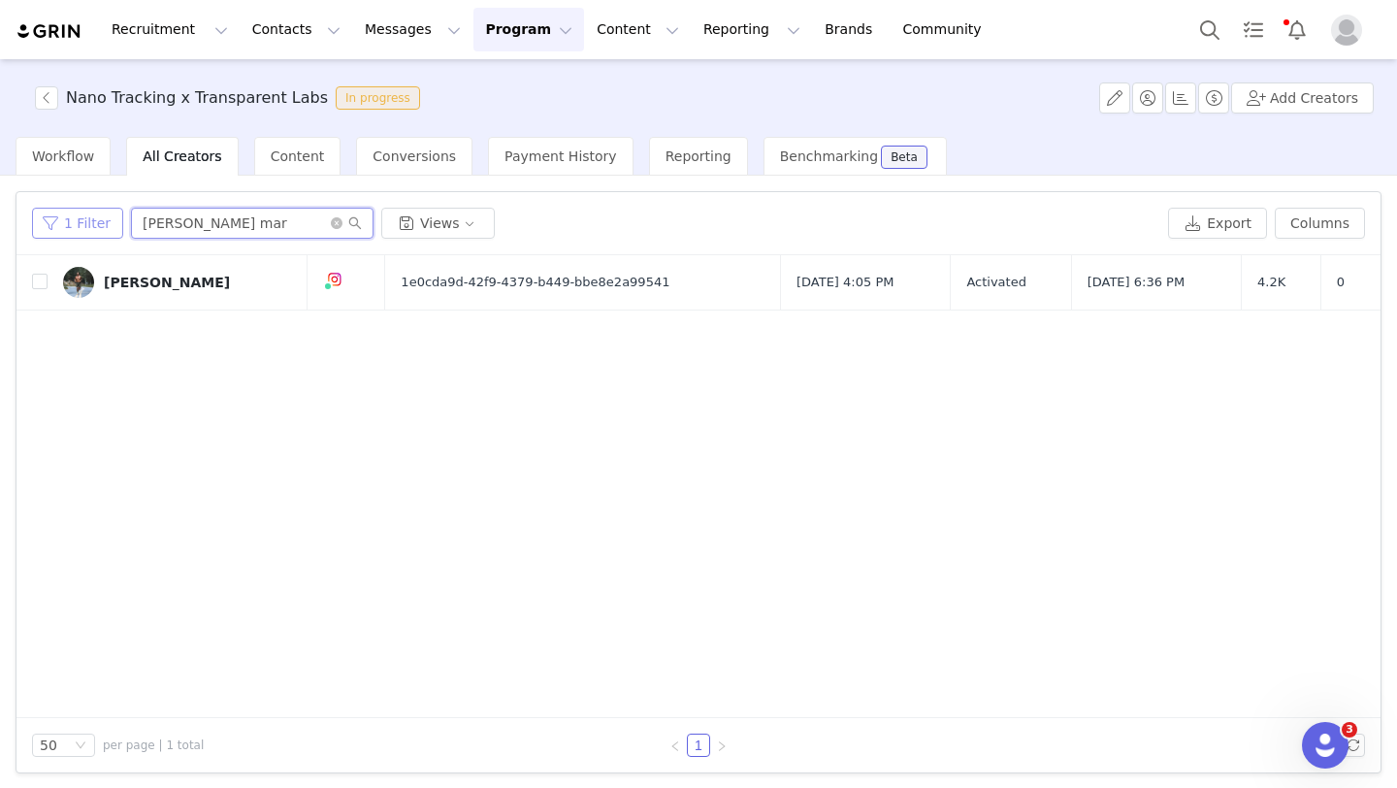
drag, startPoint x: 228, startPoint y: 230, endPoint x: 116, endPoint y: 222, distance: 111.8
click at [117, 222] on div "1 Filter [PERSON_NAME] mar Views" at bounding box center [596, 223] width 1128 height 31
type input "hunter west"
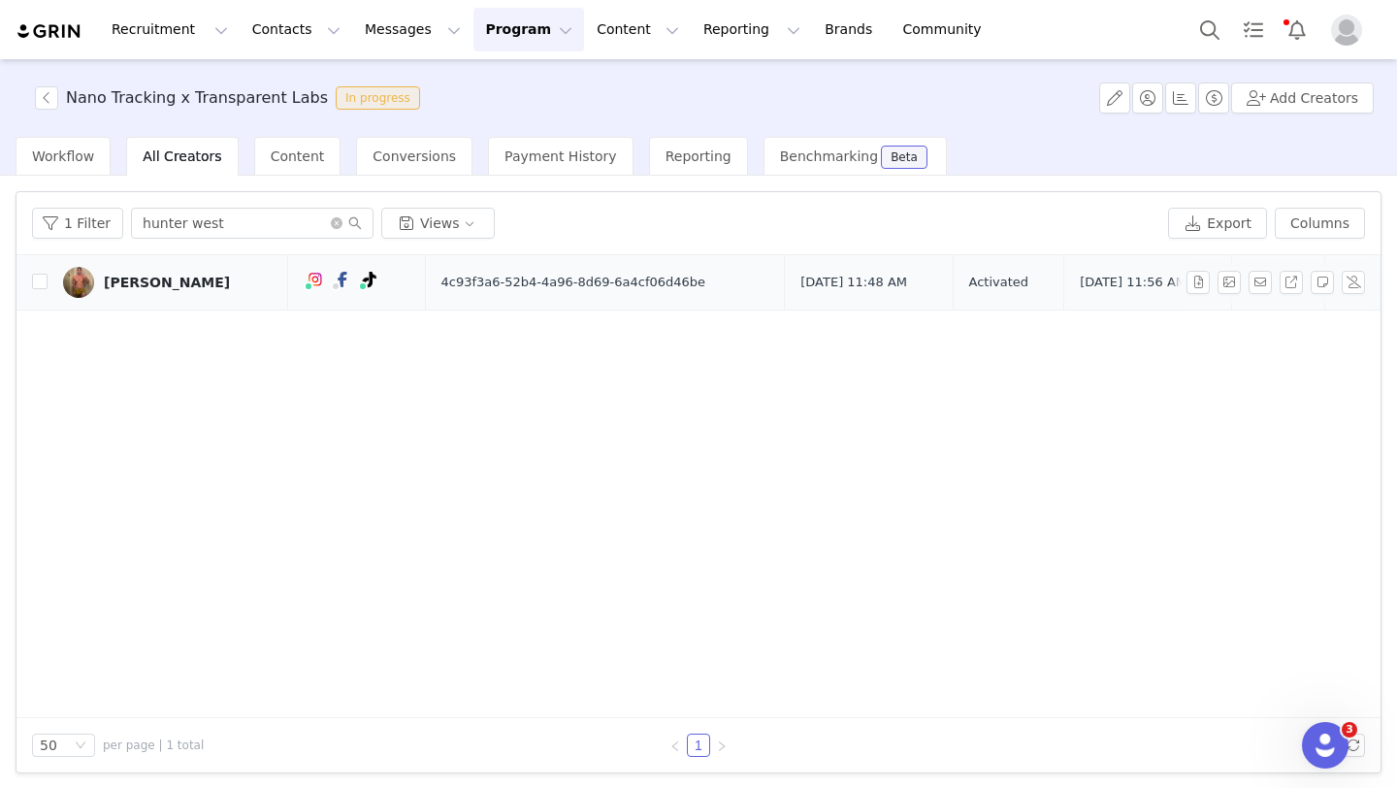
click at [165, 276] on div "[PERSON_NAME]" at bounding box center [167, 282] width 126 height 16
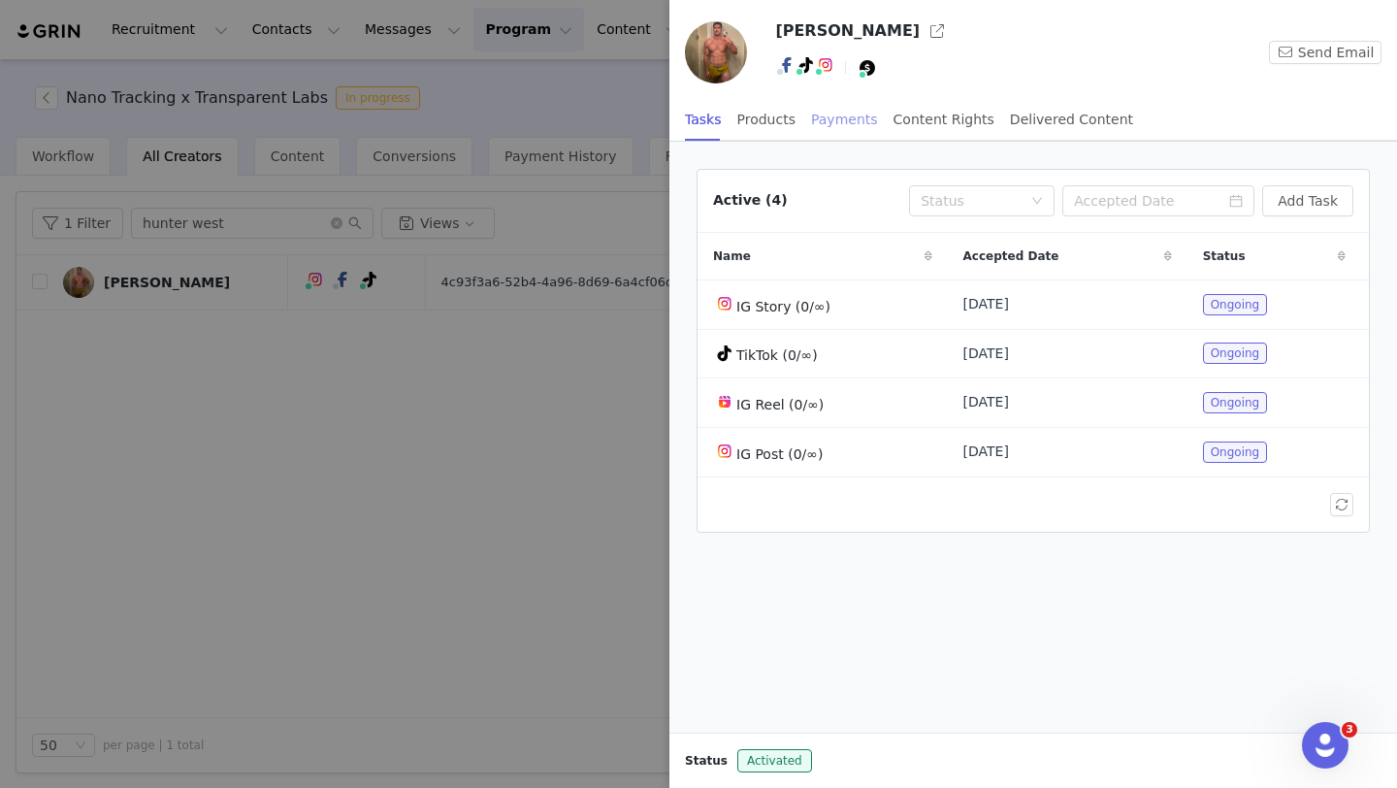
click at [832, 117] on div "Payments" at bounding box center [844, 120] width 67 height 44
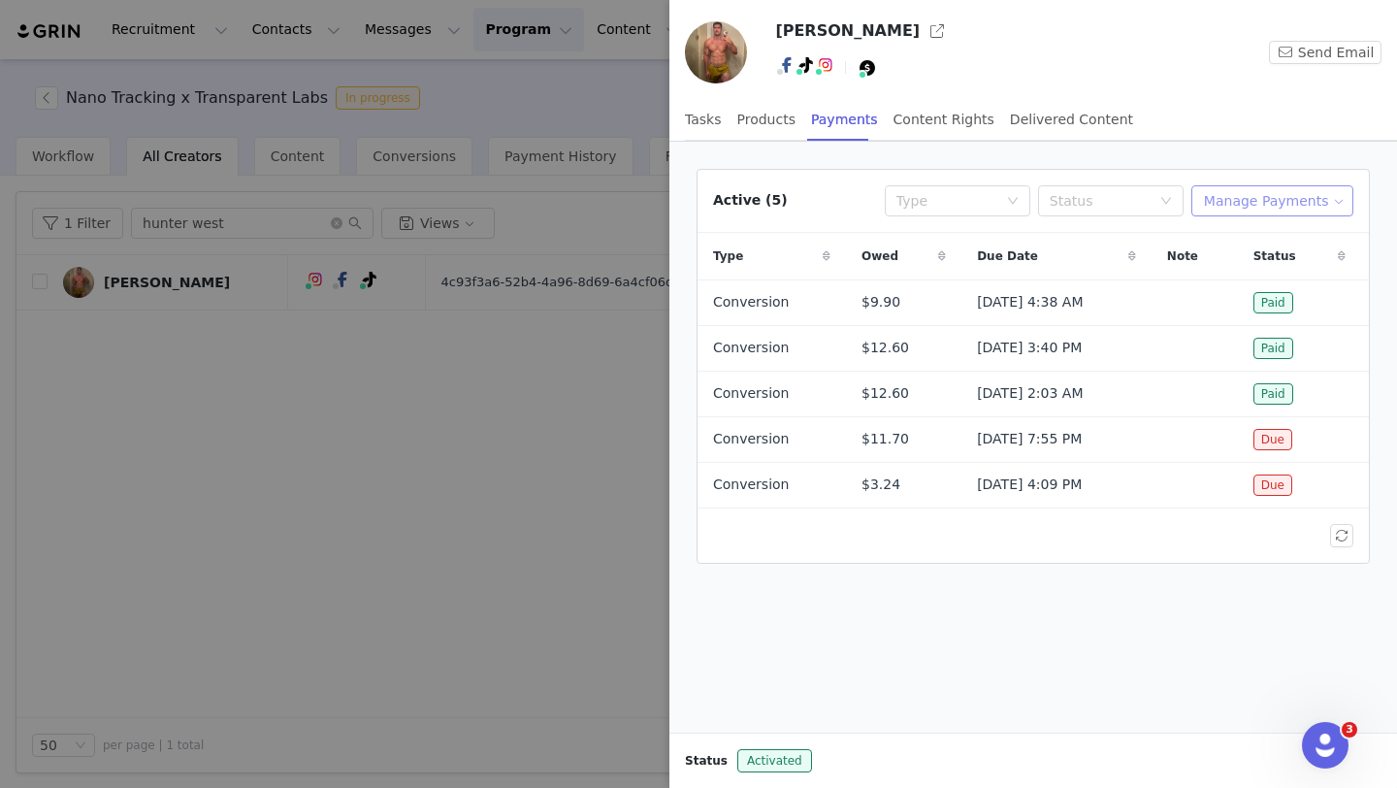
click at [1264, 206] on button "Manage Payments" at bounding box center [1272, 200] width 162 height 31
click at [1281, 273] on span "Add Payable" at bounding box center [1277, 270] width 83 height 21
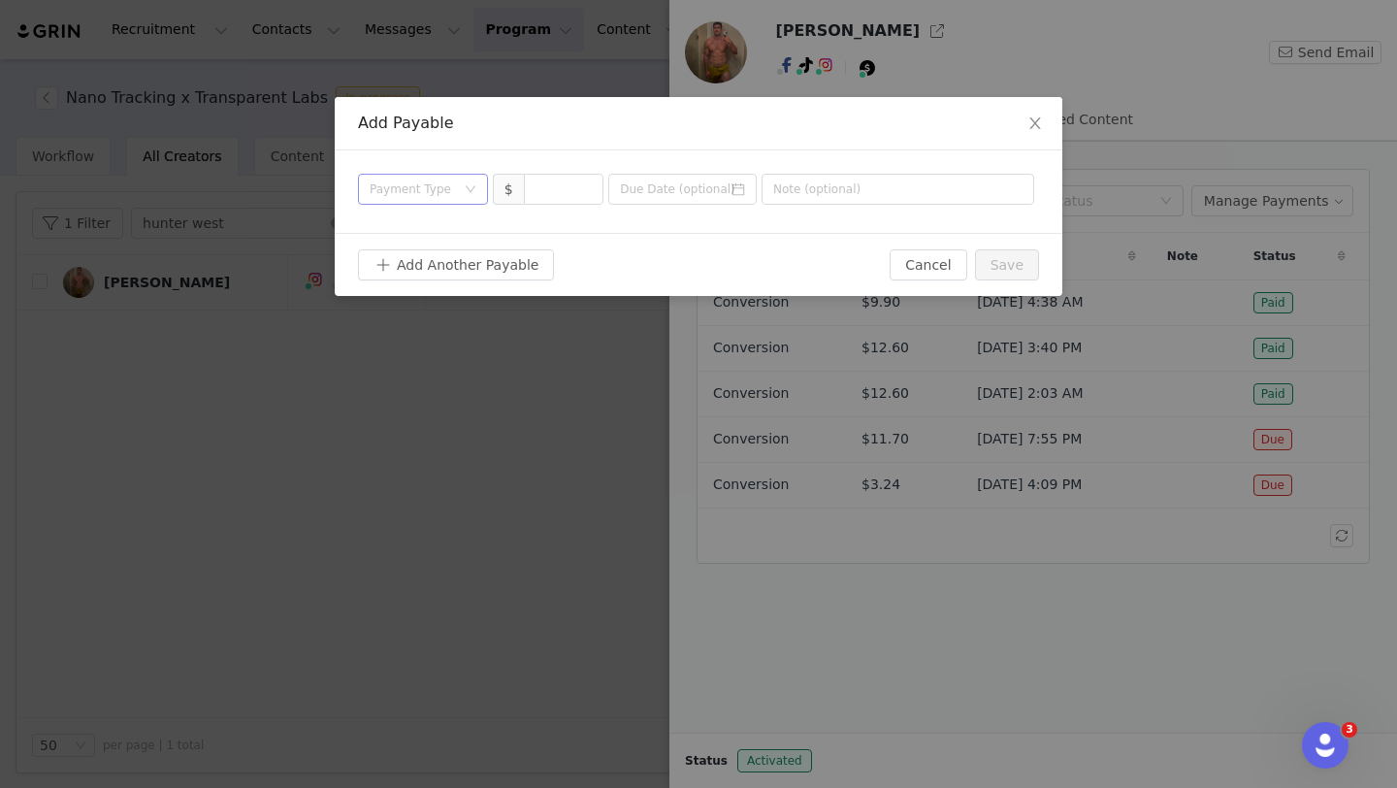
click at [435, 188] on div "Payment Type" at bounding box center [412, 188] width 85 height 19
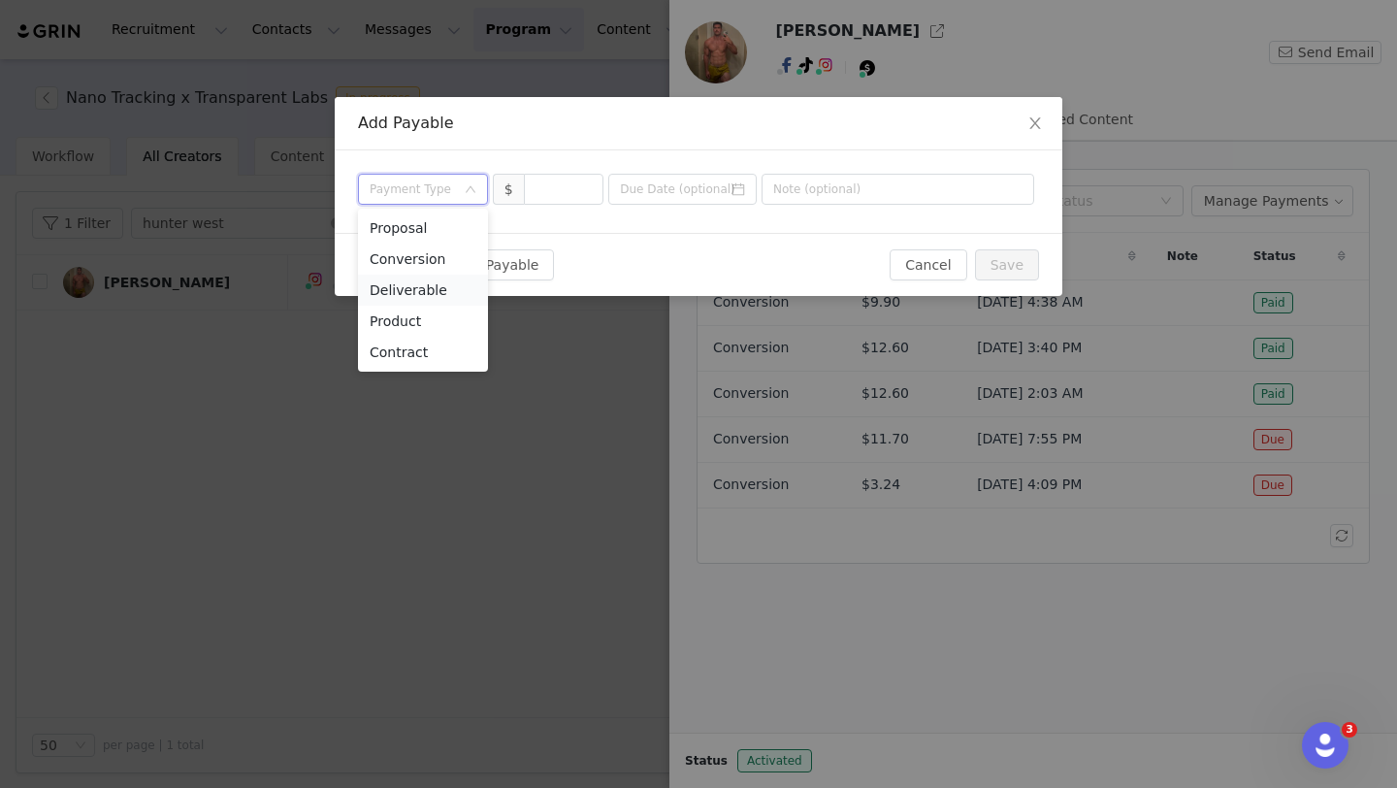
click at [436, 290] on li "Deliverable" at bounding box center [423, 289] width 130 height 31
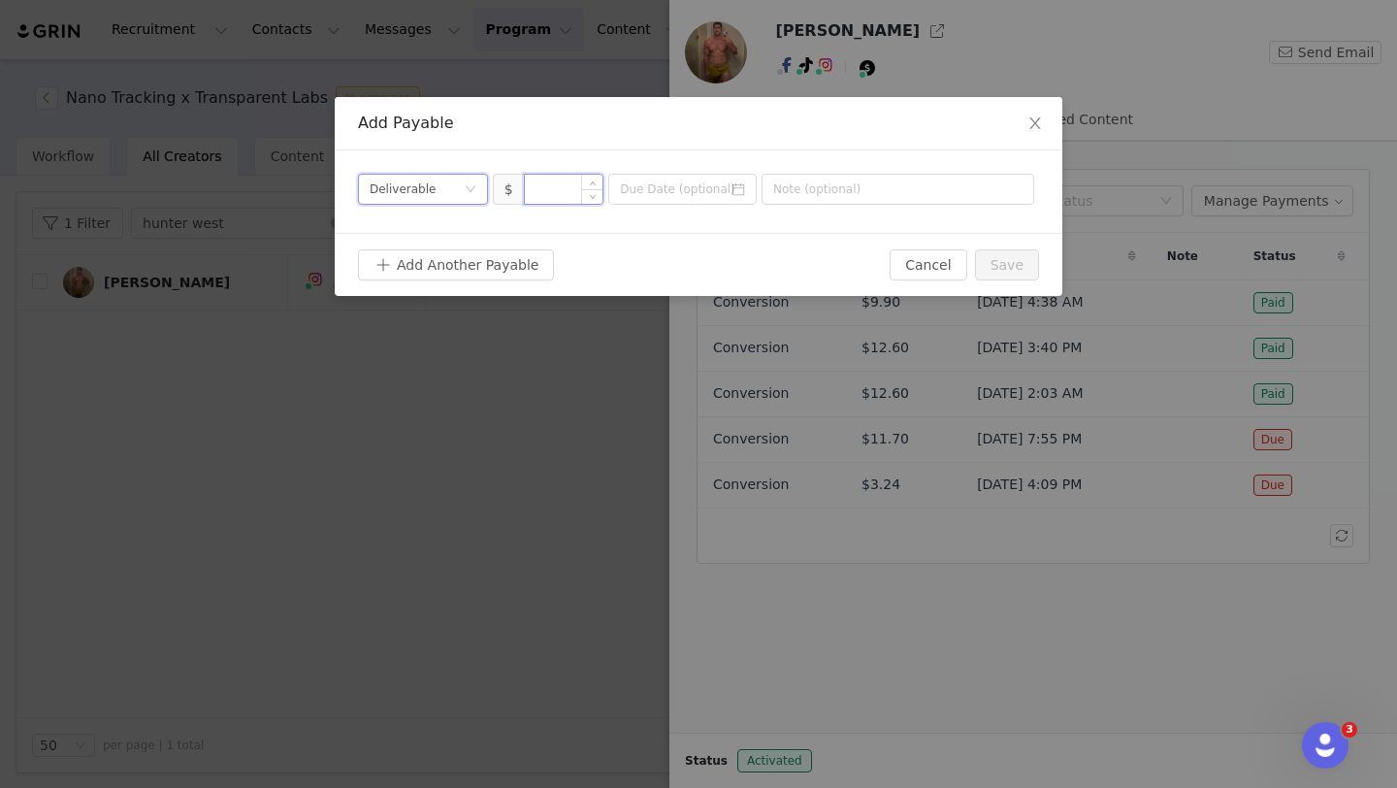
click at [569, 192] on input at bounding box center [564, 189] width 79 height 29
type input "200"
click at [717, 183] on input at bounding box center [682, 189] width 148 height 31
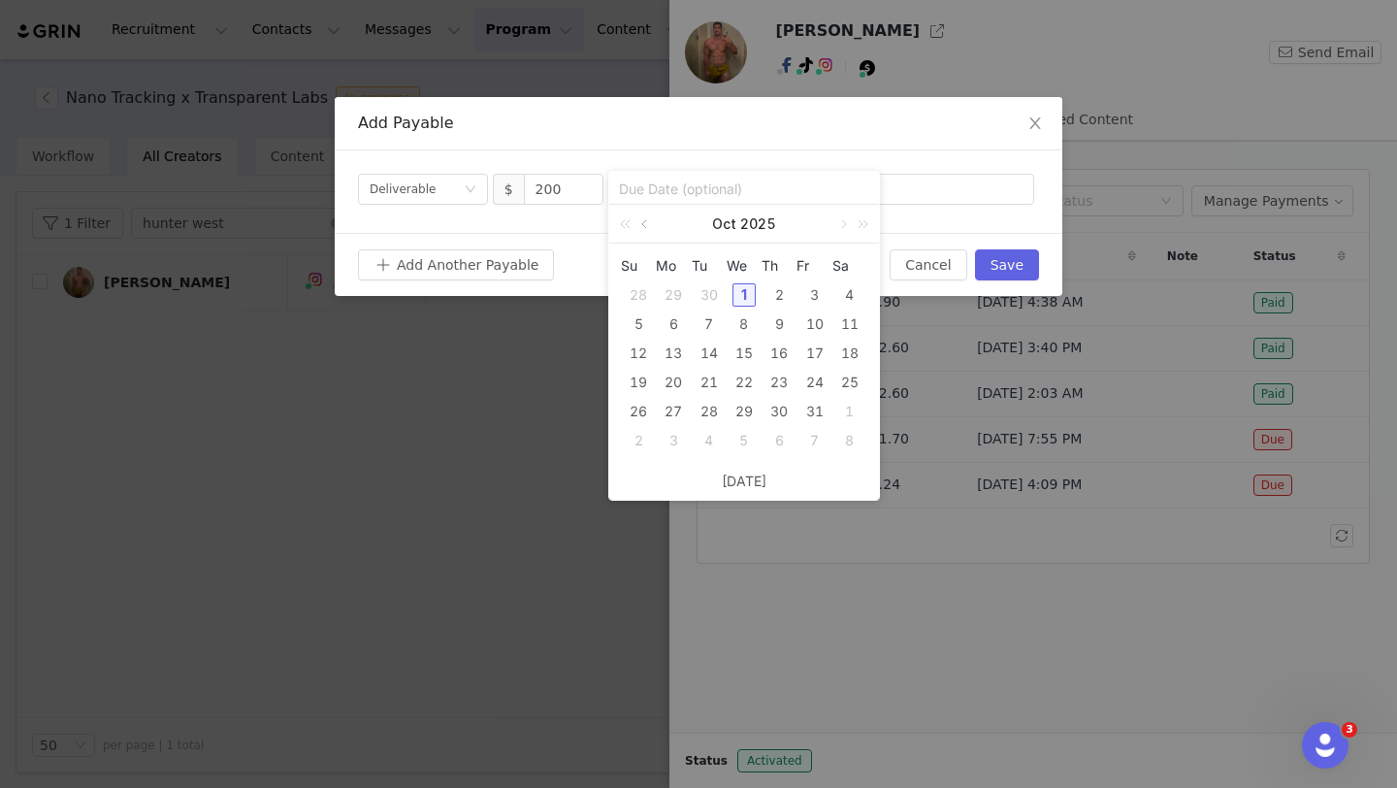
click at [649, 226] on link at bounding box center [645, 224] width 17 height 39
click at [746, 378] on div "24" at bounding box center [743, 382] width 23 height 23
type input "[DATE]"
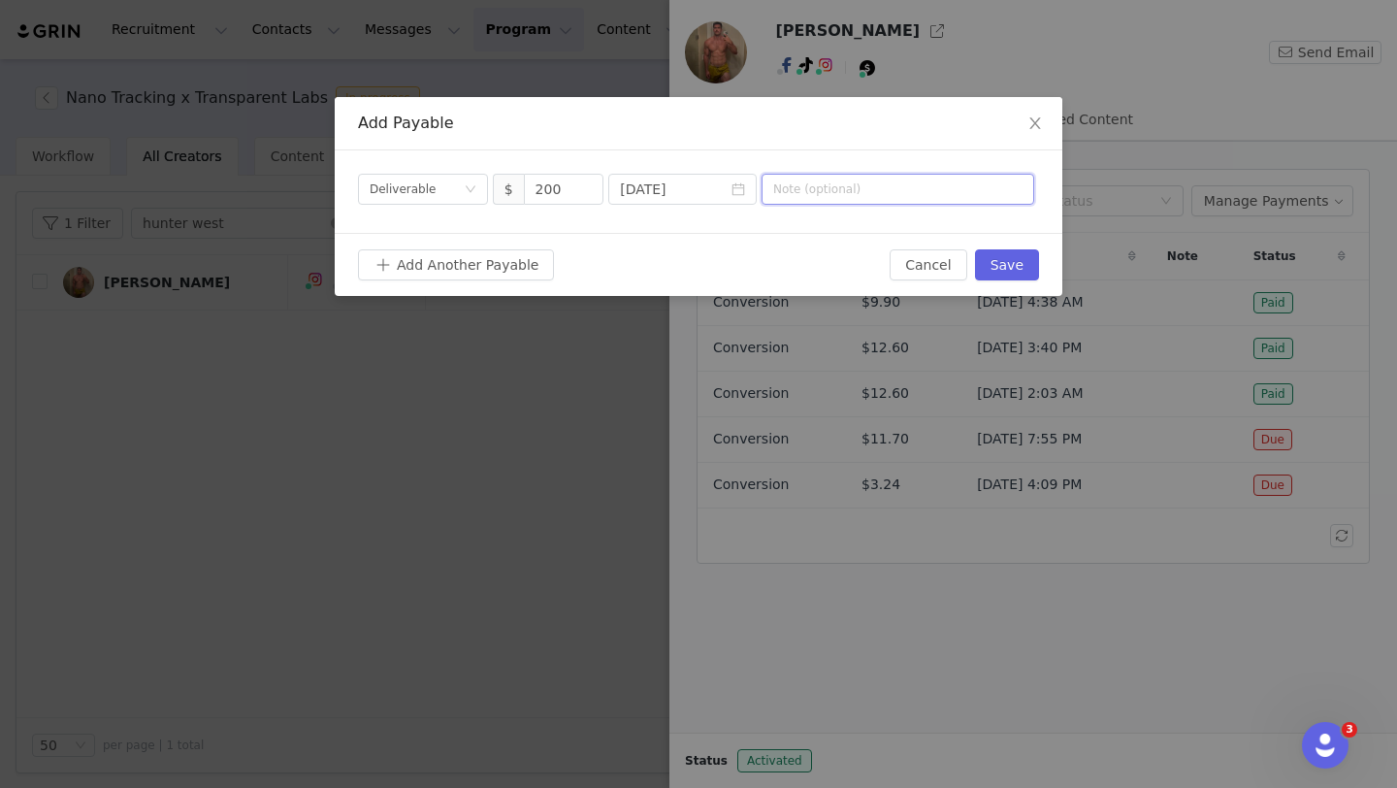
click at [816, 183] on input "text" at bounding box center [897, 189] width 273 height 31
type input "Paid Ad - Protein+ Bar"
click at [998, 256] on button "Save" at bounding box center [1007, 264] width 64 height 31
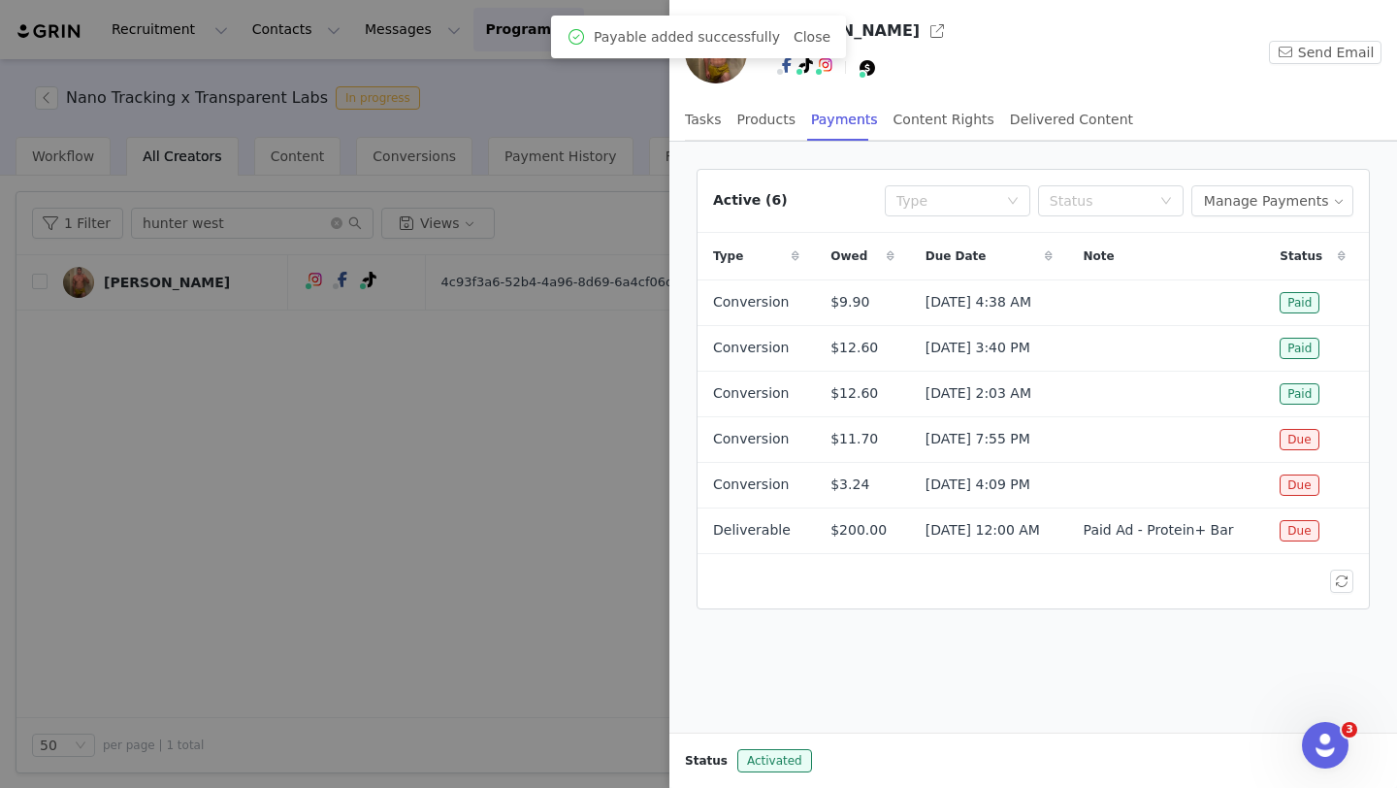
click at [560, 478] on div at bounding box center [698, 394] width 1397 height 788
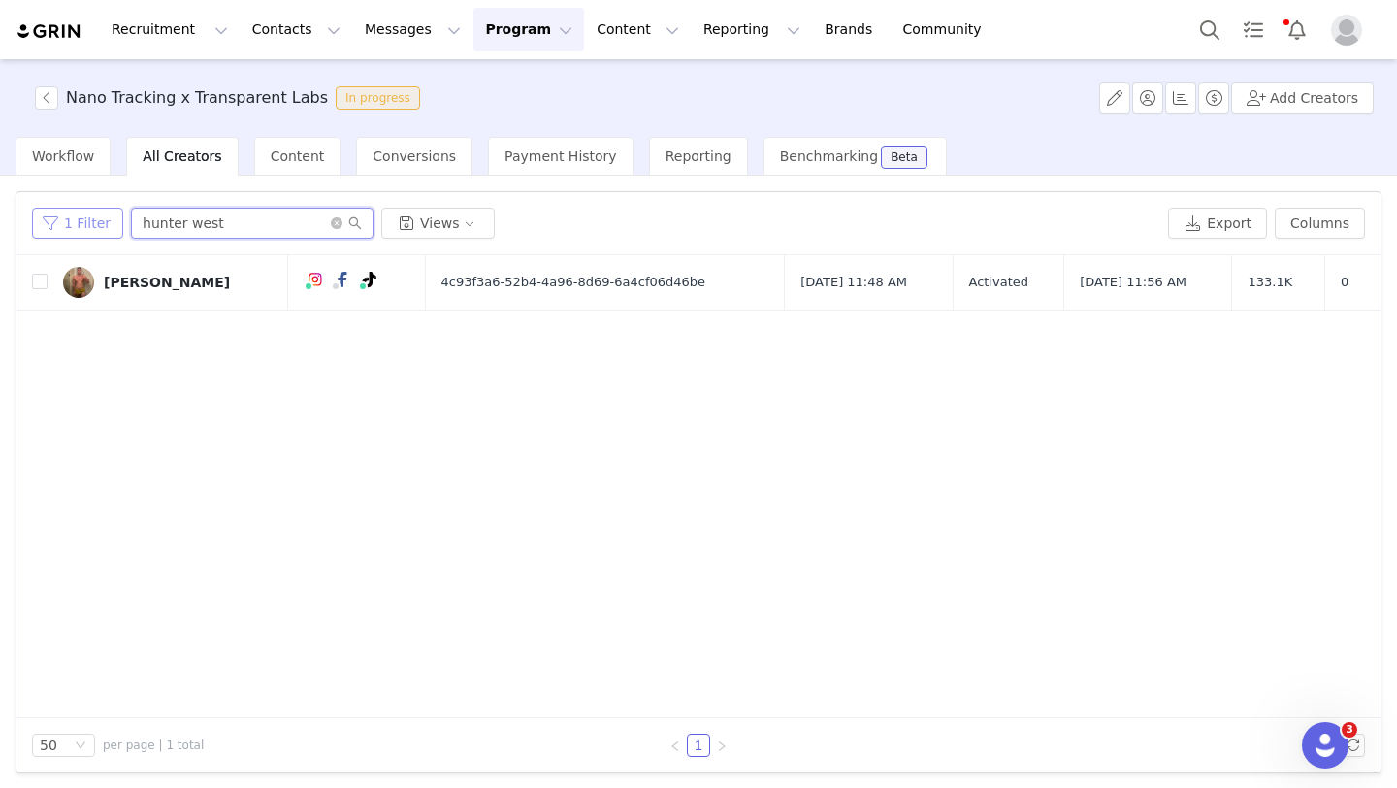
drag, startPoint x: 173, startPoint y: 224, endPoint x: 100, endPoint y: 212, distance: 73.7
click at [100, 212] on div "1 Filter hunter west Views" at bounding box center [596, 223] width 1128 height 31
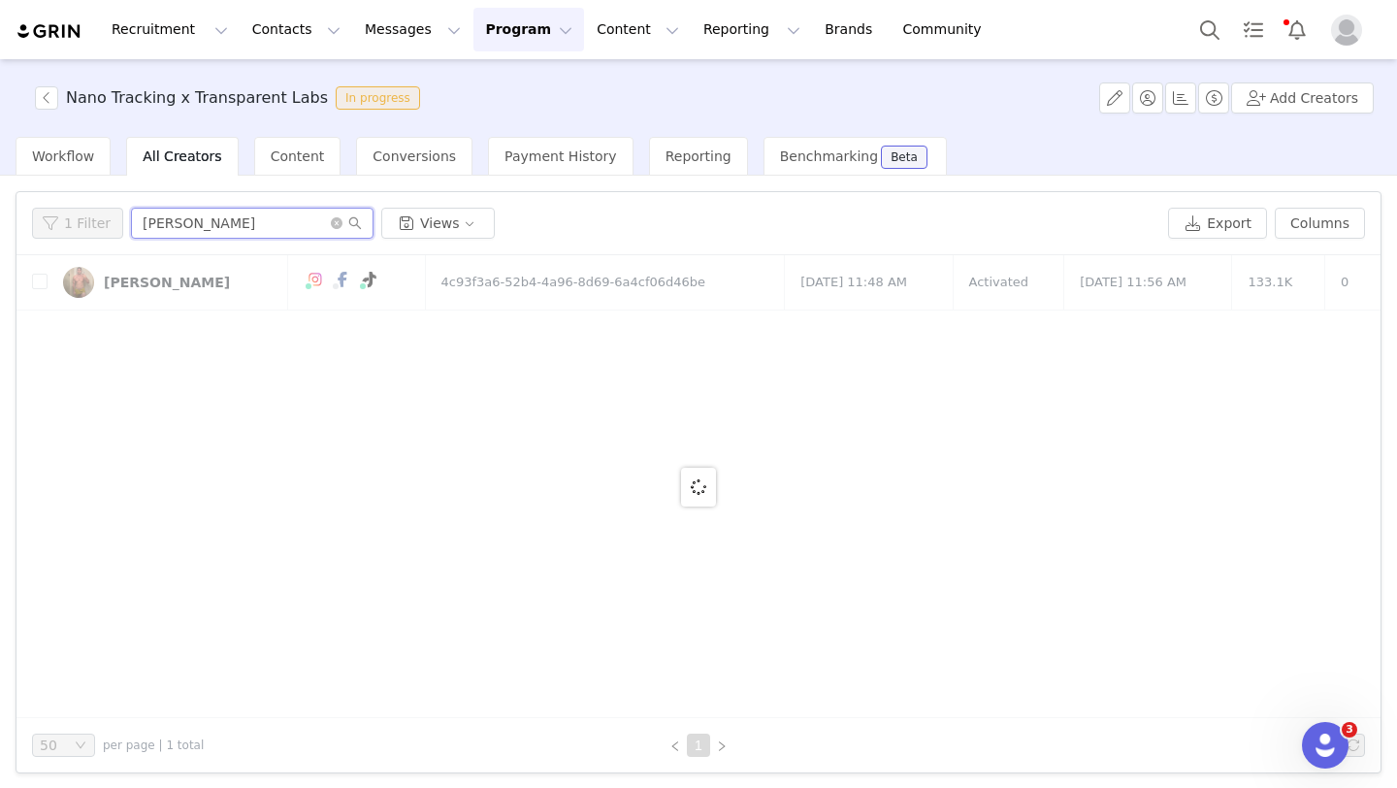
type input "[PERSON_NAME]"
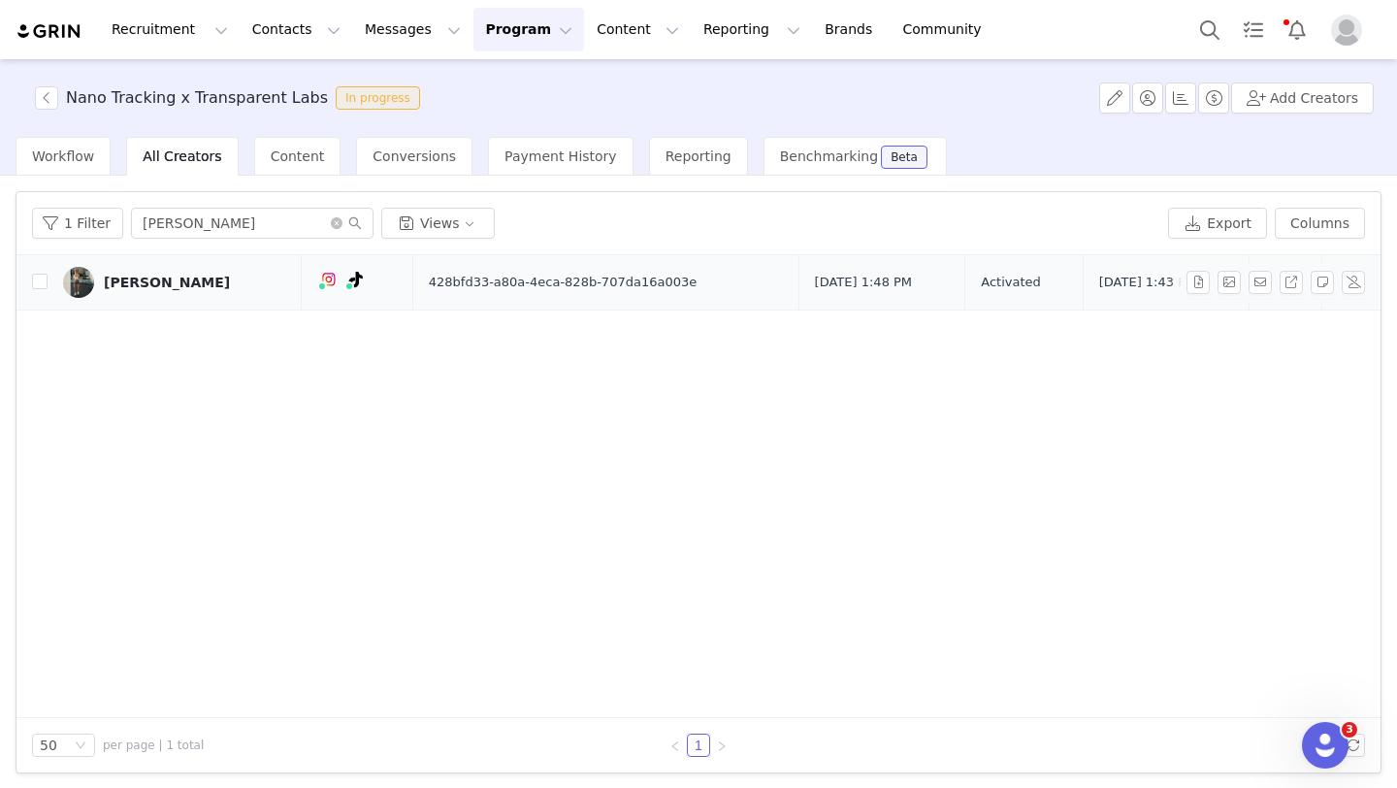
click at [145, 286] on div "[PERSON_NAME]" at bounding box center [167, 282] width 126 height 16
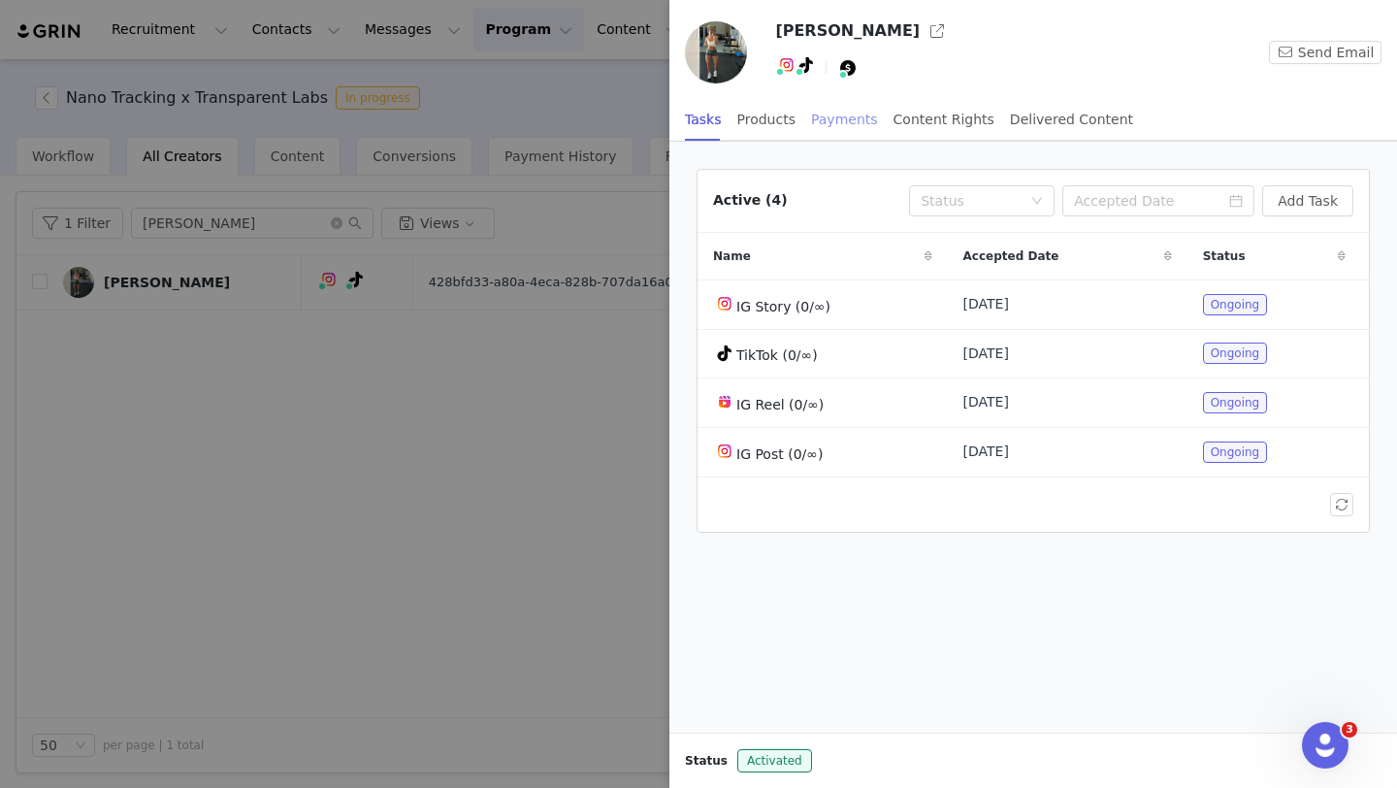
click at [836, 118] on div "Payments" at bounding box center [844, 120] width 67 height 44
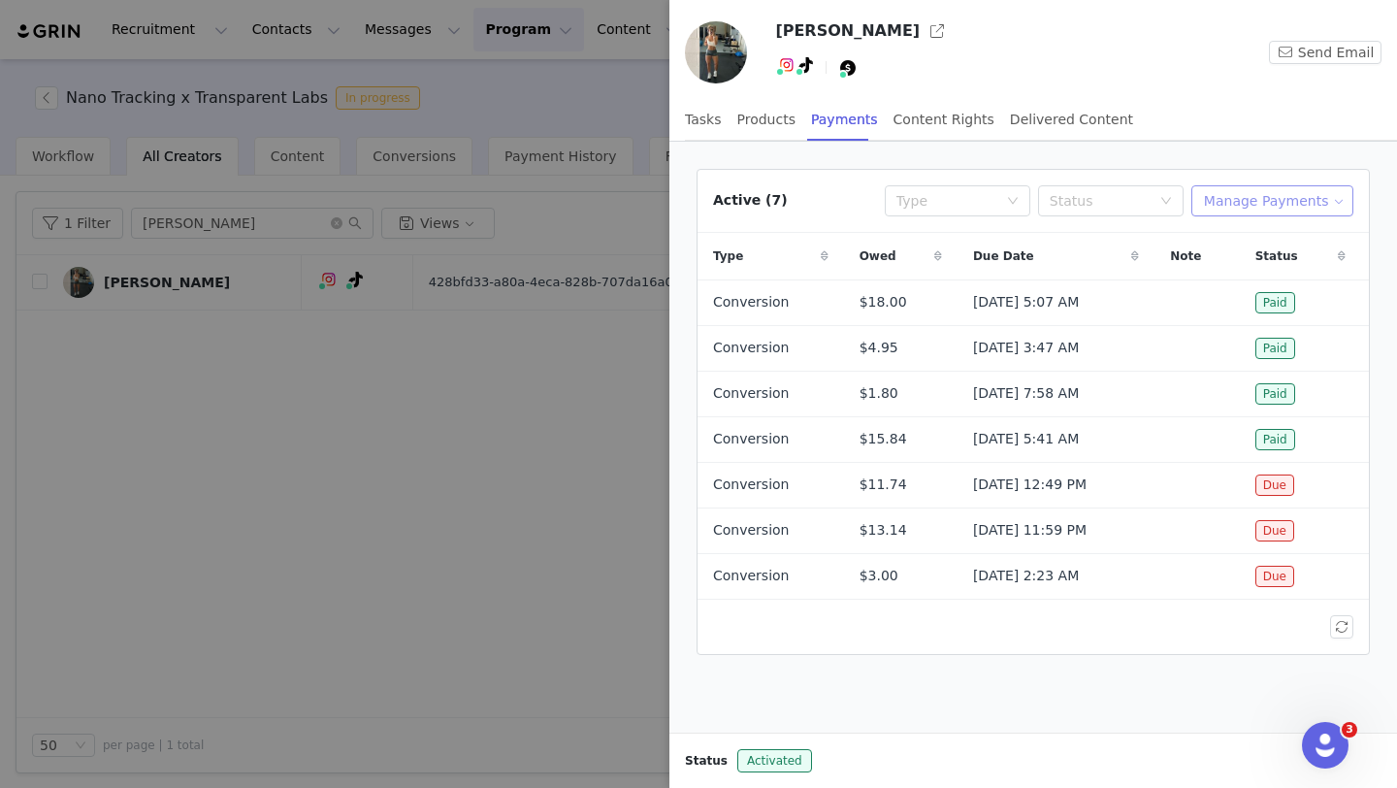
click at [1287, 199] on button "Manage Payments" at bounding box center [1272, 200] width 162 height 31
click at [1283, 273] on span "Add Payable" at bounding box center [1277, 270] width 83 height 21
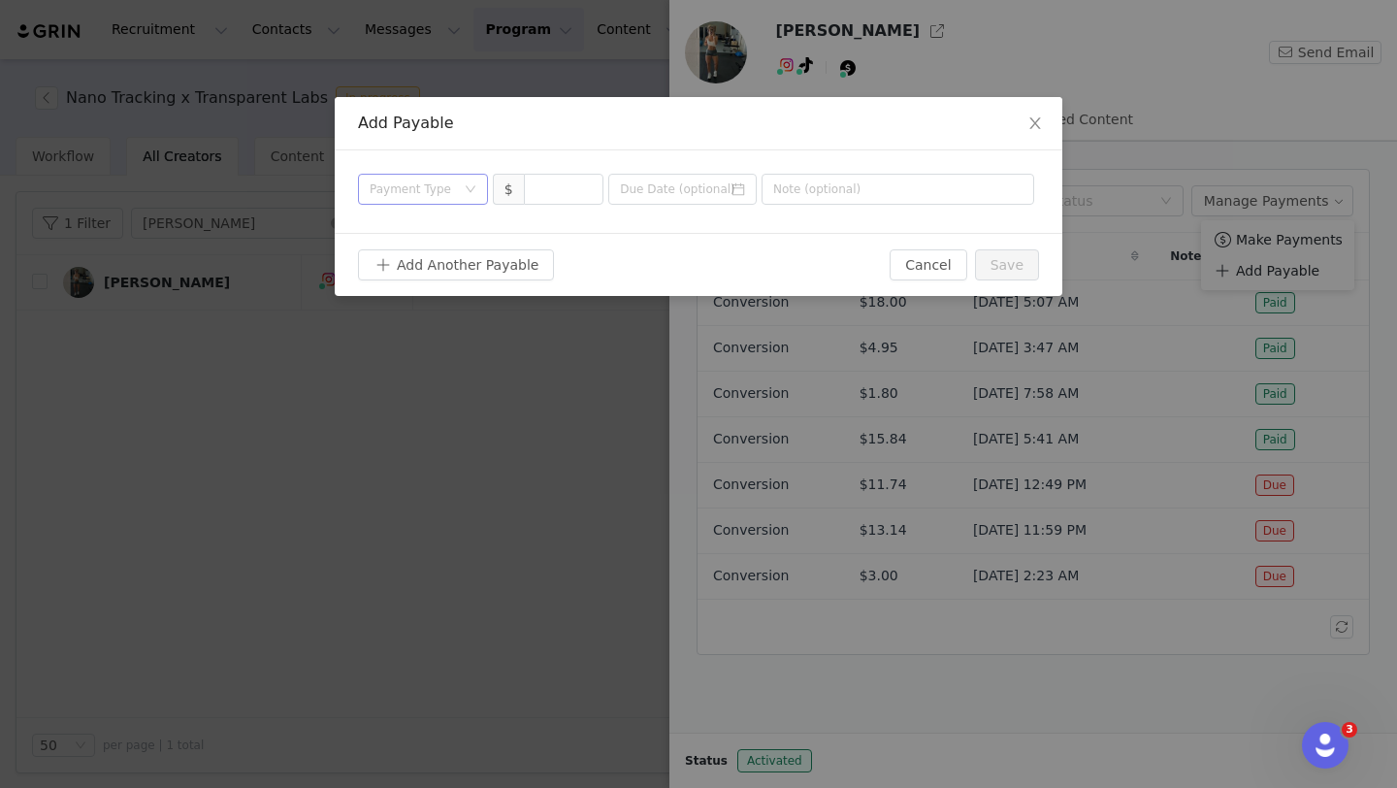
click at [438, 185] on div "Payment Type" at bounding box center [412, 188] width 85 height 19
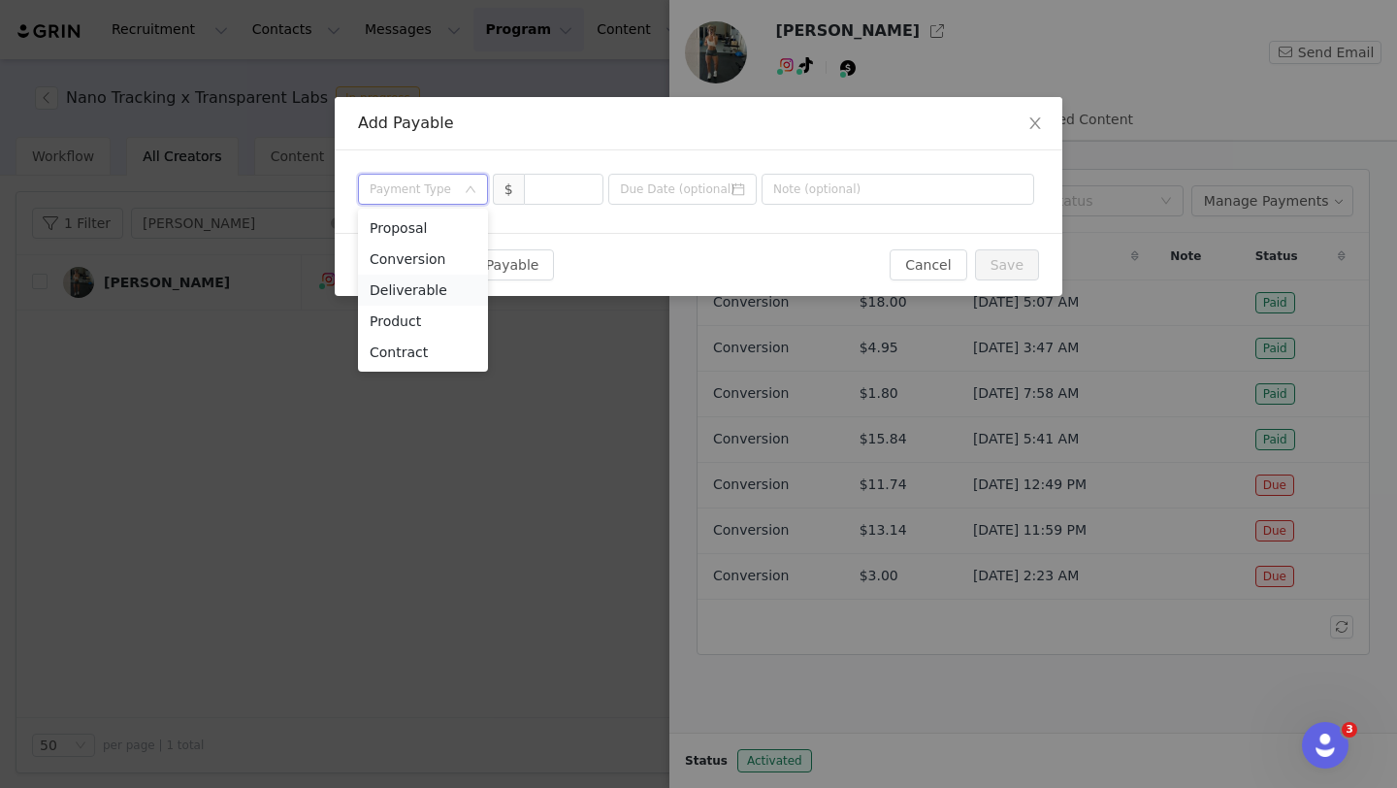
click at [458, 285] on li "Deliverable" at bounding box center [423, 289] width 130 height 31
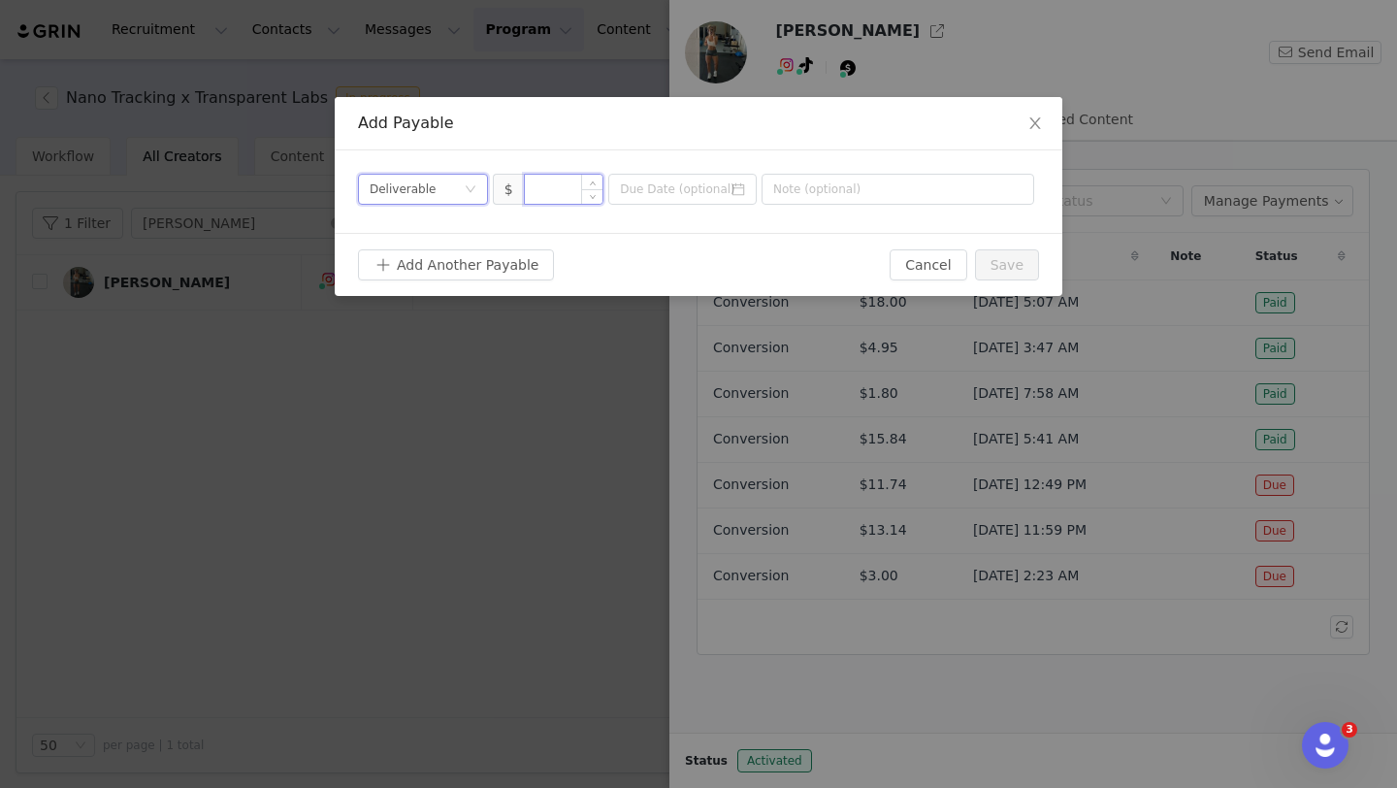
click at [536, 189] on input at bounding box center [564, 189] width 79 height 29
type input "200"
click at [633, 204] on input at bounding box center [682, 189] width 148 height 31
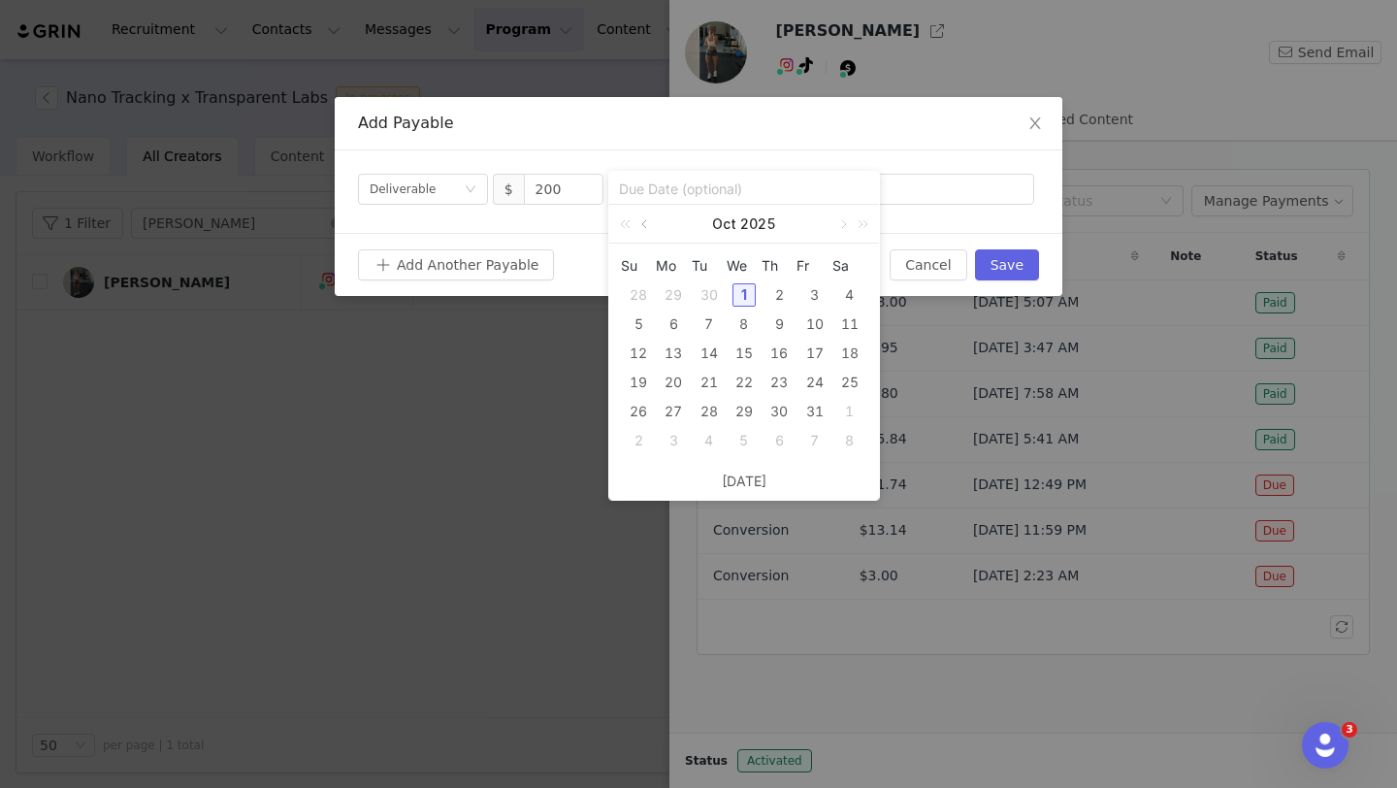
click at [647, 227] on link at bounding box center [645, 224] width 17 height 39
click at [743, 384] on div "24" at bounding box center [743, 382] width 23 height 23
type input "[DATE]"
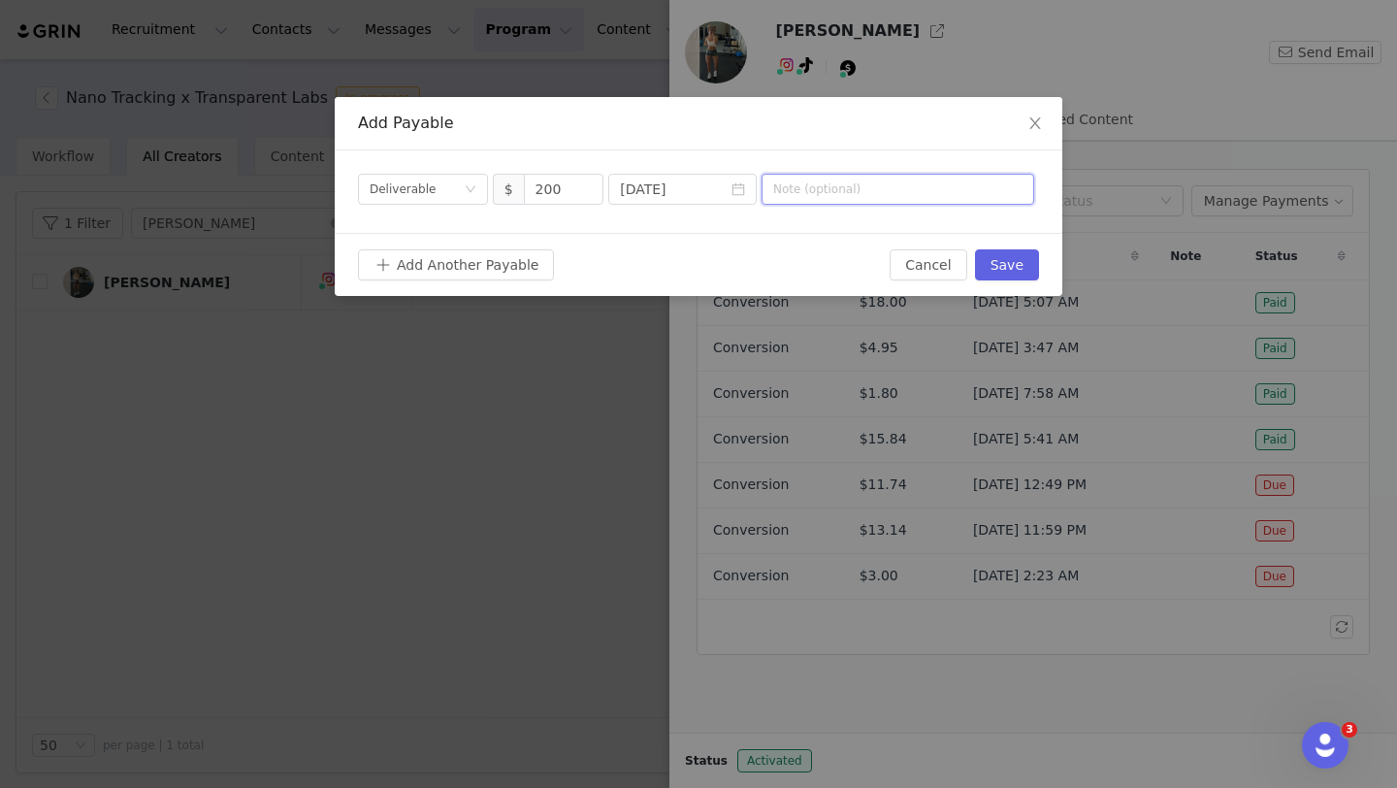
click at [865, 183] on input "text" at bounding box center [897, 189] width 273 height 31
click at [822, 196] on input "Paid Ad _ Protein+ Bar" at bounding box center [897, 189] width 273 height 31
click at [825, 192] on input "Paid Ad _ Protein+ Bar" at bounding box center [897, 189] width 273 height 31
type input "Paid Ad - Protein+ Bar"
click at [1005, 259] on button "Save" at bounding box center [1007, 264] width 64 height 31
